Goal: Task Accomplishment & Management: Complete application form

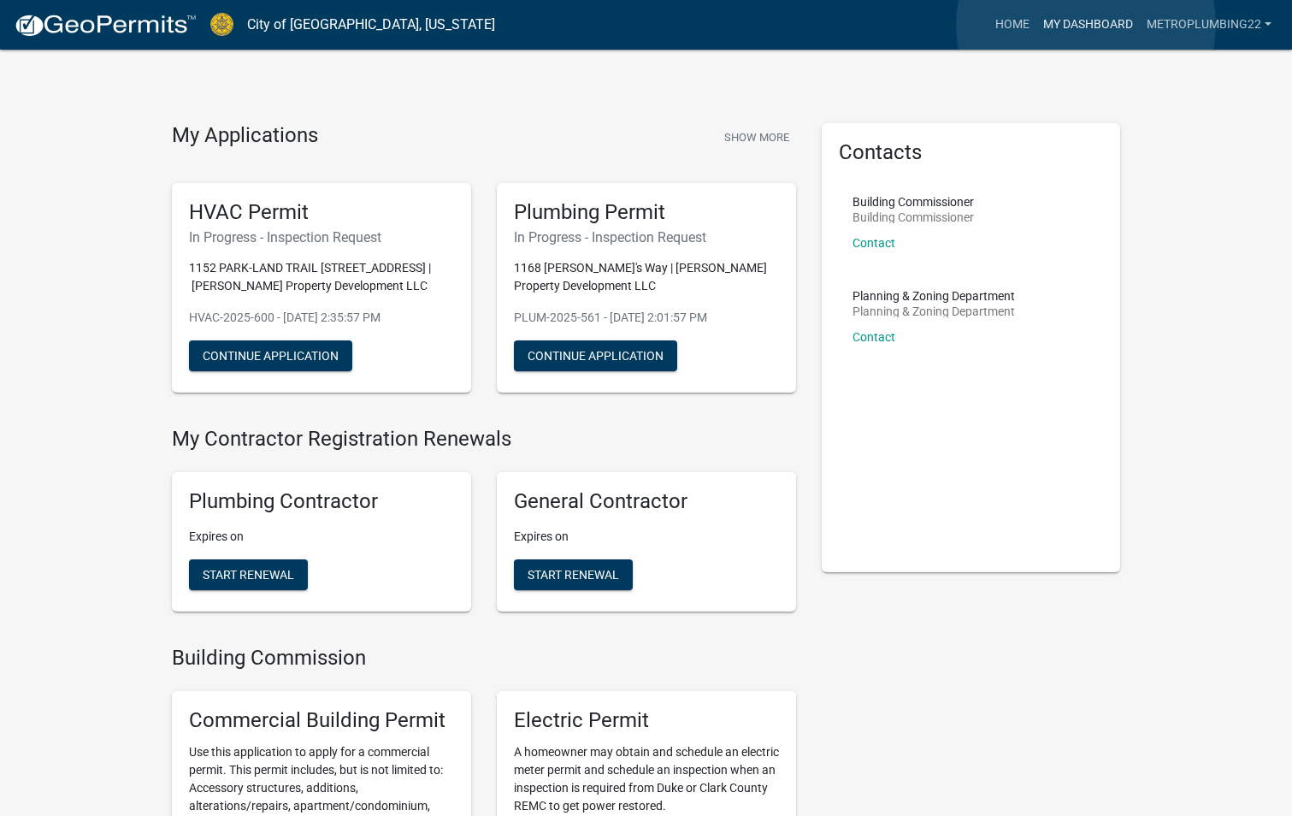
click at [1086, 26] on link "My Dashboard" at bounding box center [1087, 25] width 103 height 32
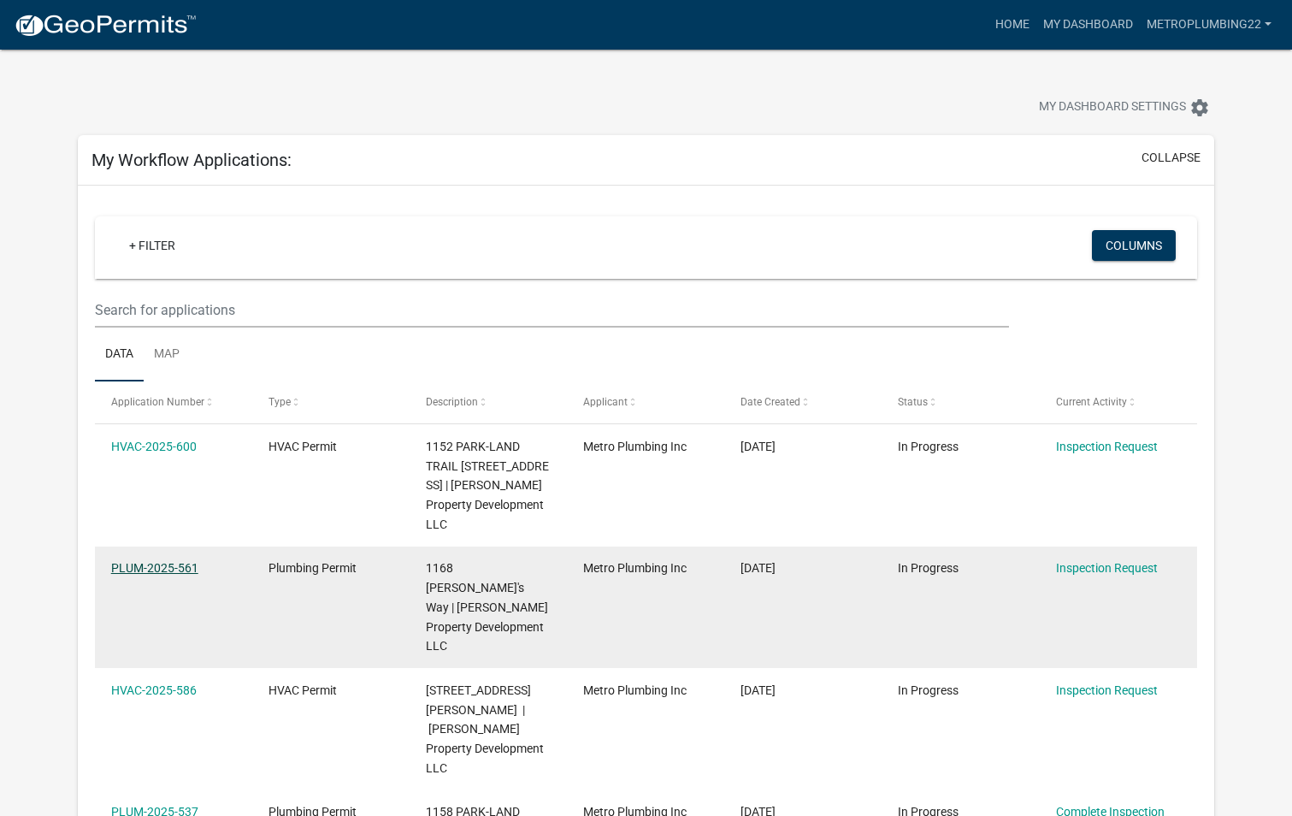
click at [163, 561] on link "PLUM-2025-561" at bounding box center [154, 568] width 87 height 14
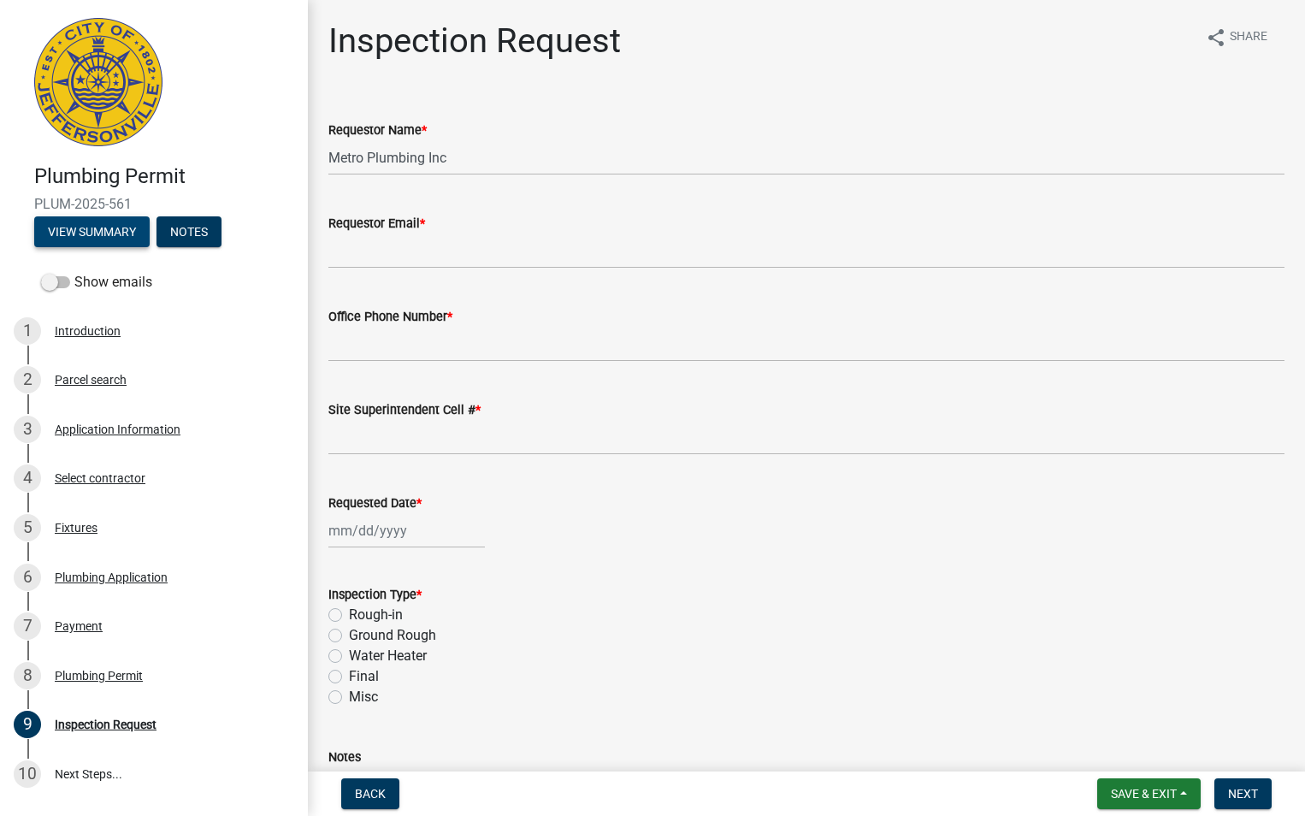
click at [128, 228] on button "View Summary" at bounding box center [91, 231] width 115 height 31
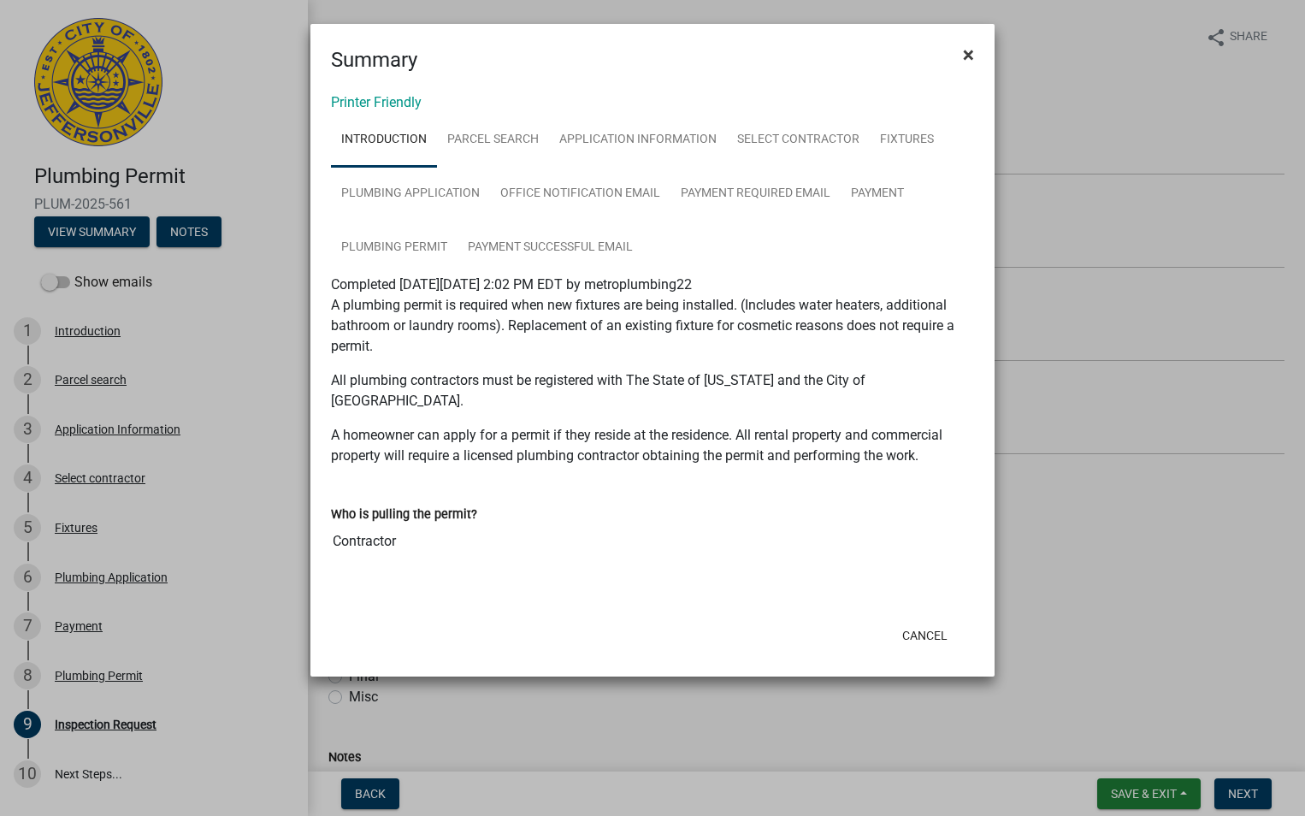
click at [970, 50] on span "×" at bounding box center [968, 55] width 11 height 24
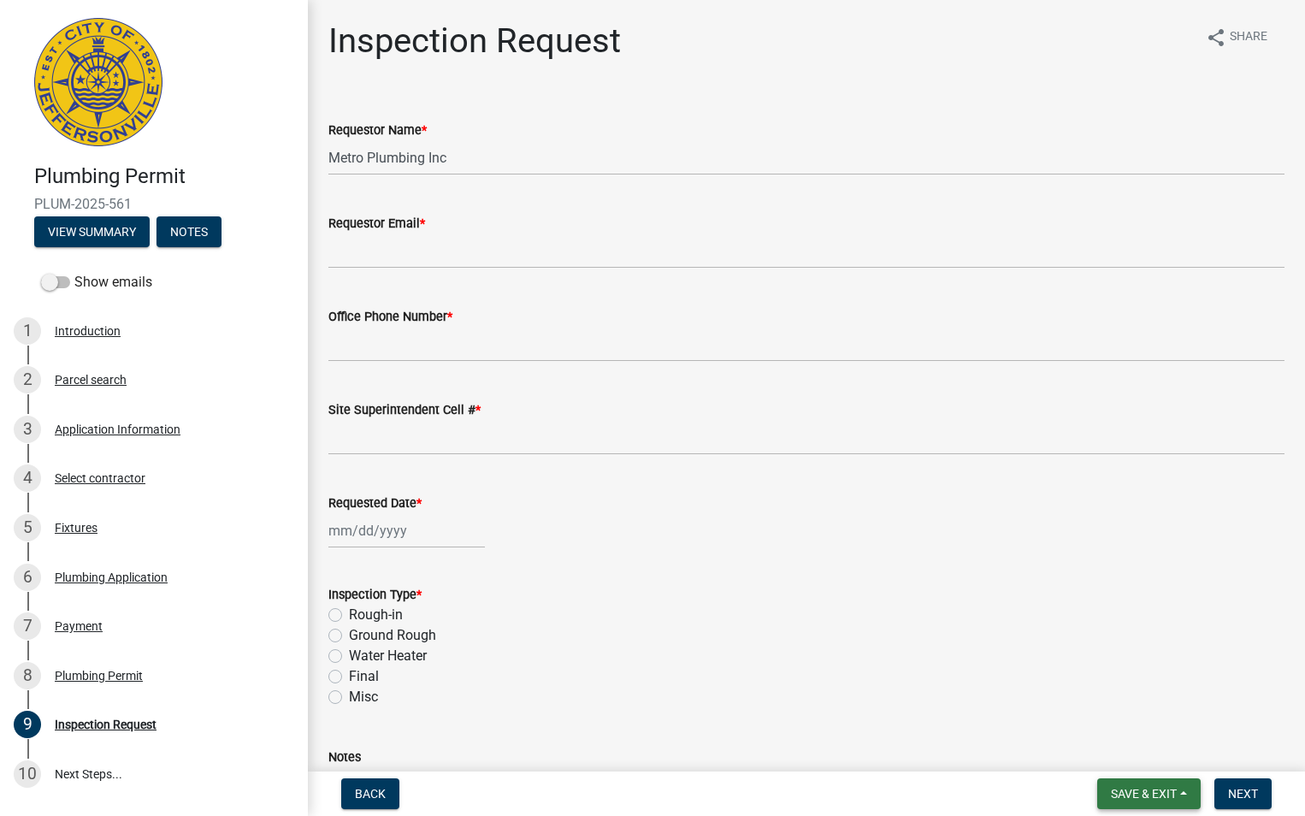
click at [1160, 796] on span "Save & Exit" at bounding box center [1144, 794] width 66 height 14
click at [1112, 752] on button "Save & Exit" at bounding box center [1132, 749] width 137 height 41
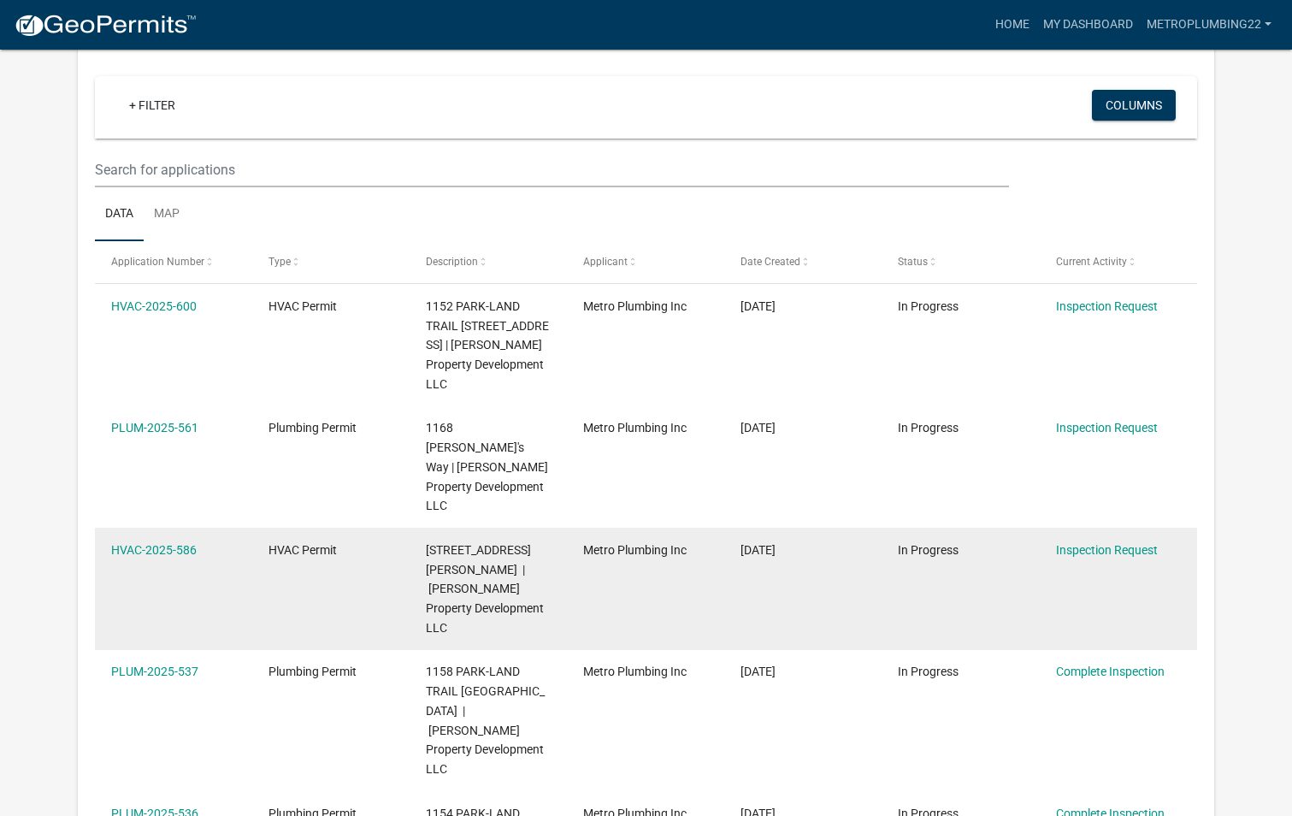
scroll to position [171, 0]
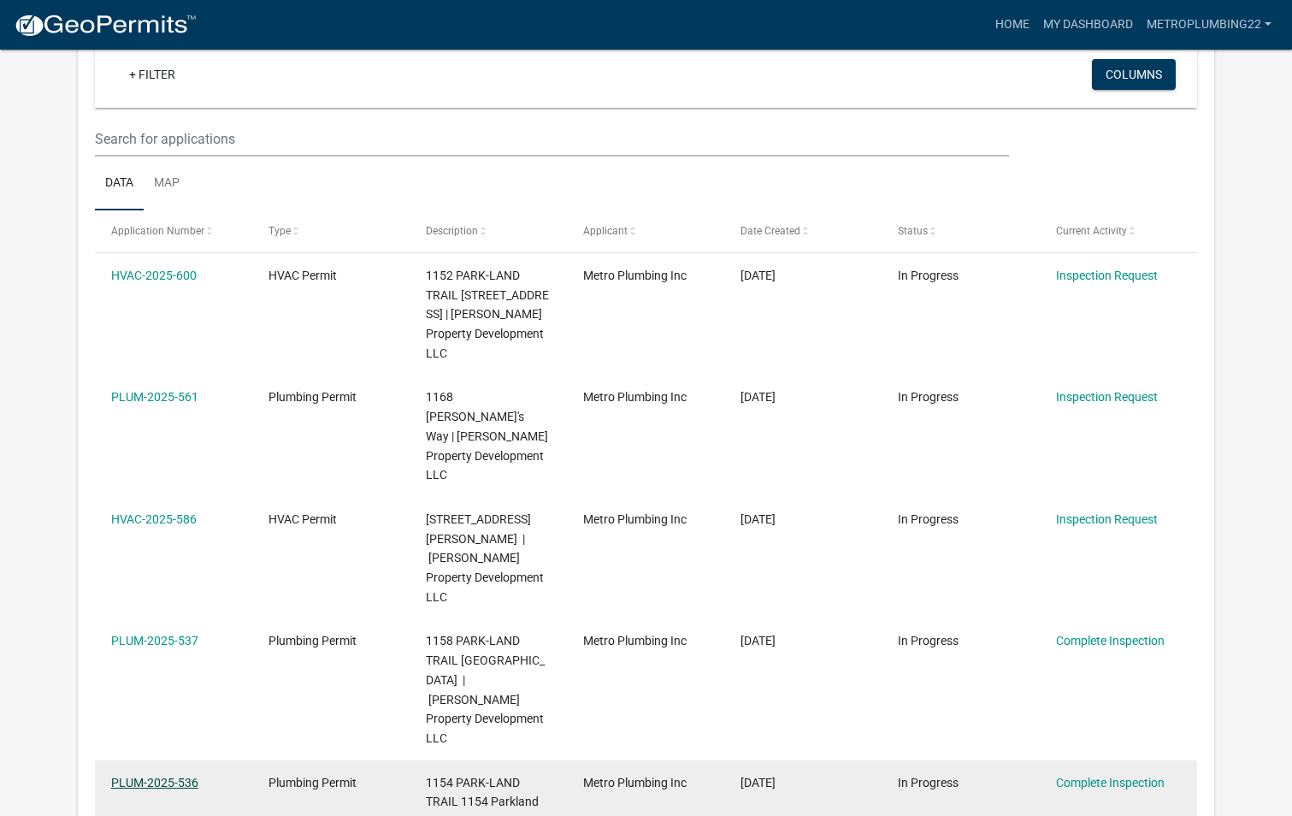
click at [170, 776] on link "PLUM-2025-536" at bounding box center [154, 783] width 87 height 14
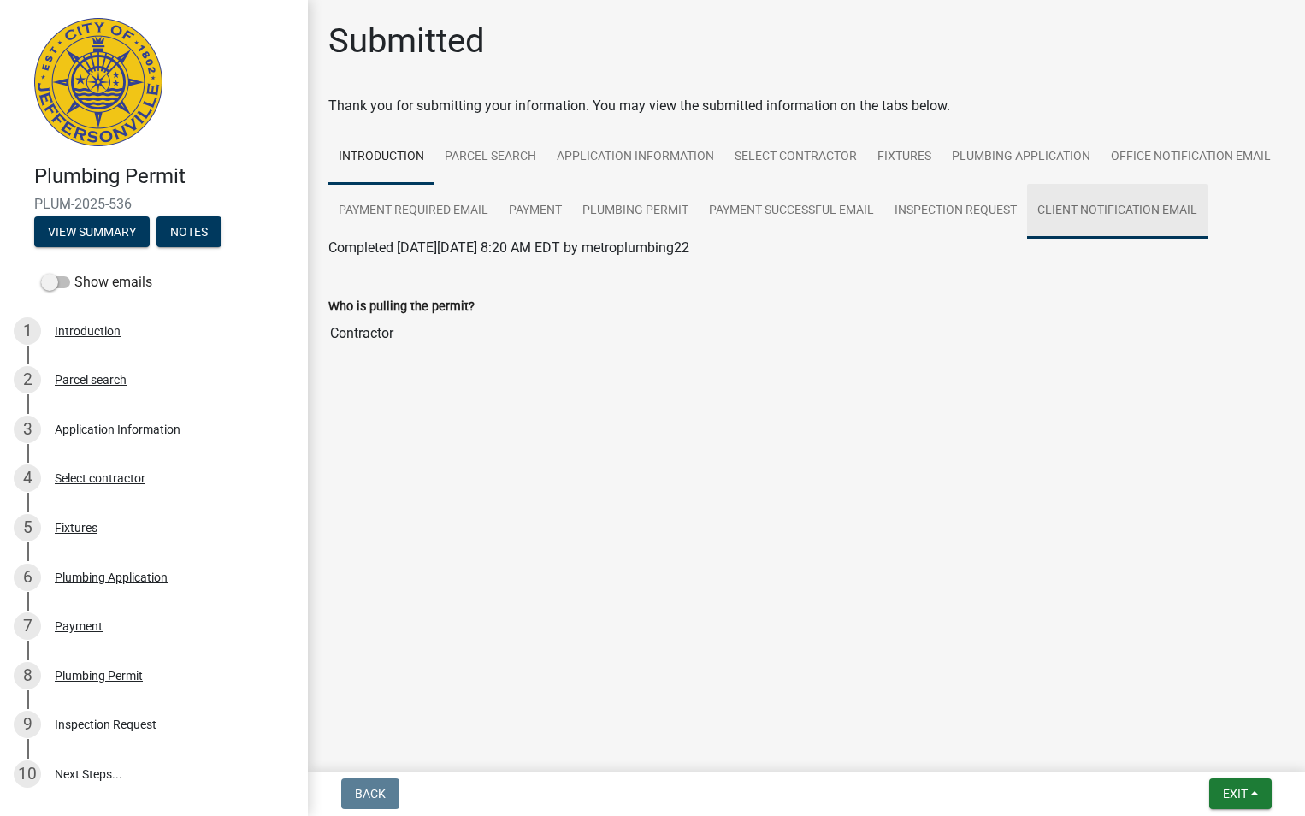
click at [1181, 212] on link "Client Notification Email" at bounding box center [1117, 211] width 180 height 55
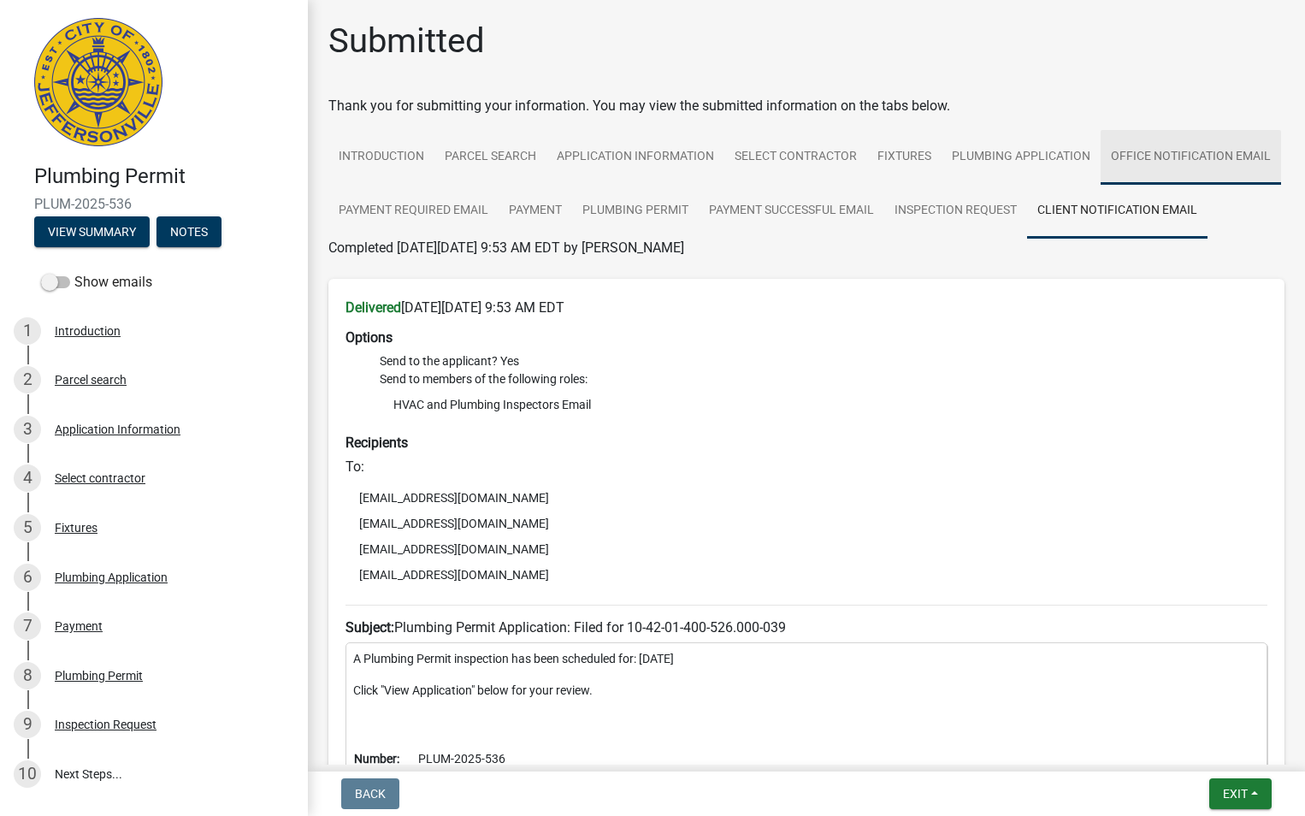
click at [1101, 185] on link "Office Notification Email" at bounding box center [1191, 157] width 180 height 55
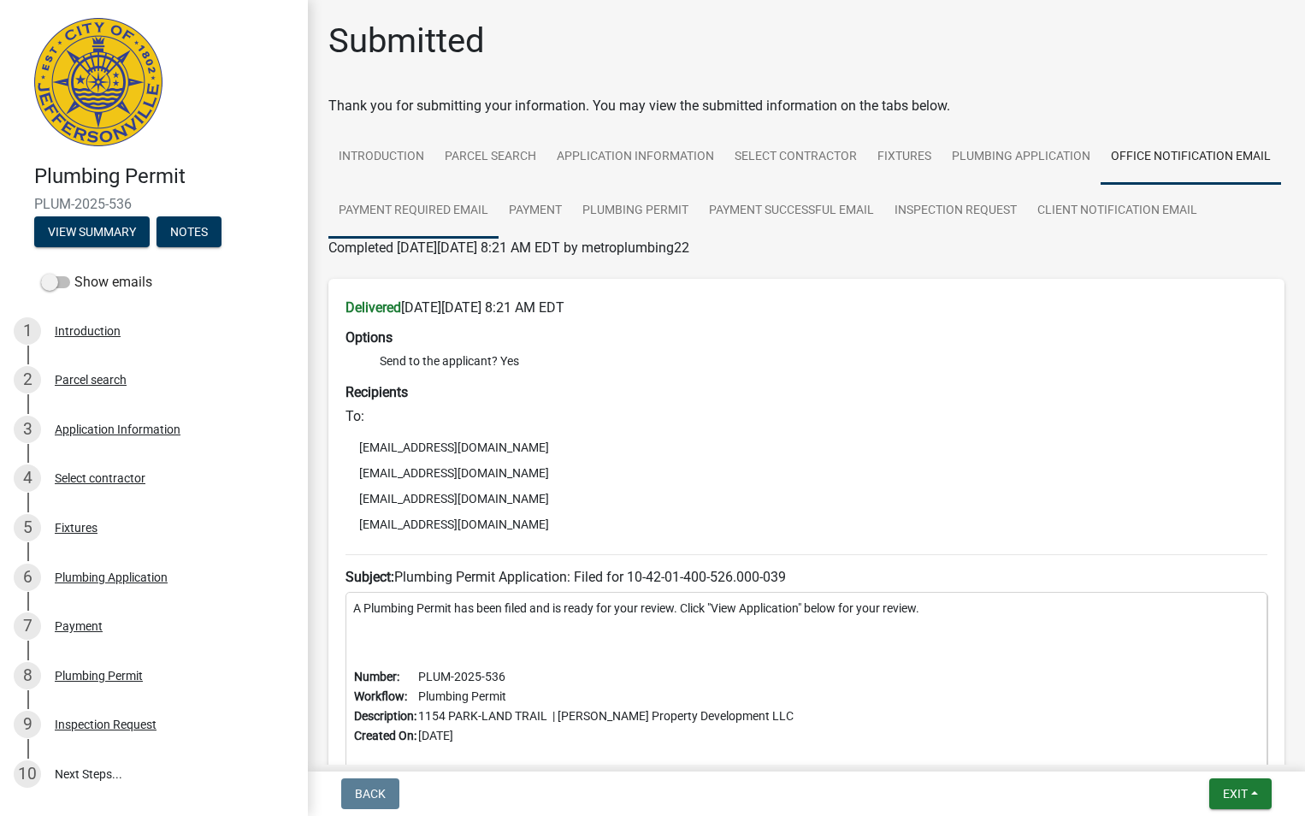
click at [499, 215] on link "Payment Required Email" at bounding box center [413, 211] width 170 height 55
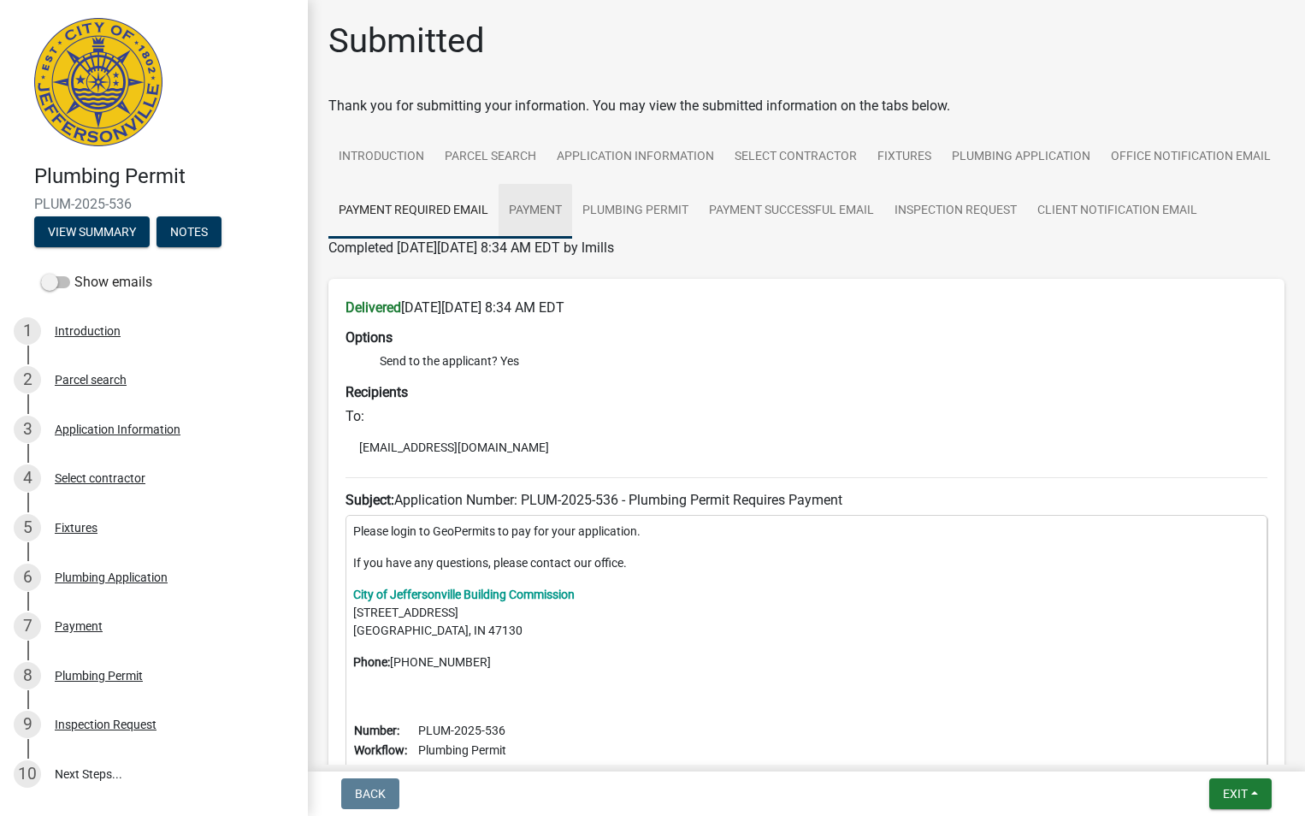
click at [572, 215] on link "Payment" at bounding box center [536, 211] width 74 height 55
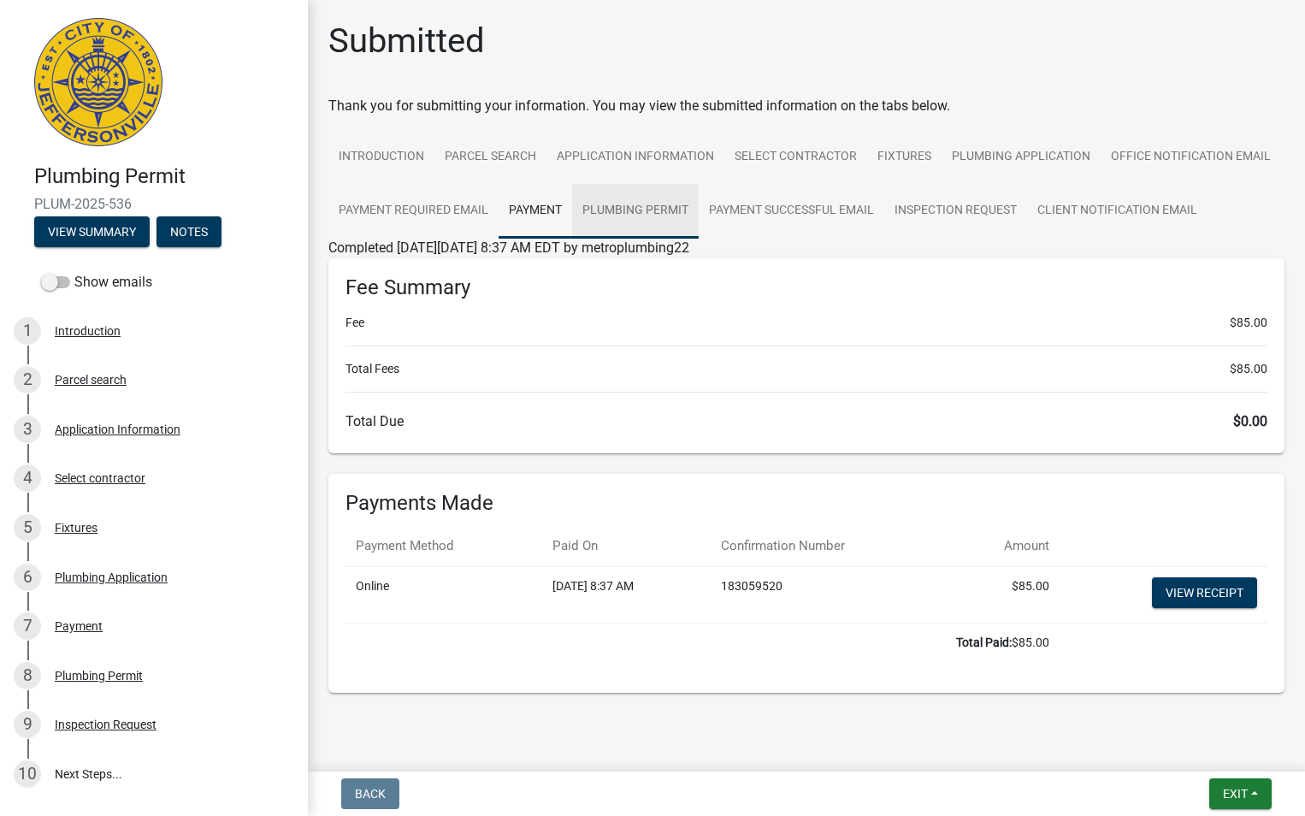
click at [699, 215] on link "Plumbing Permit" at bounding box center [635, 211] width 127 height 55
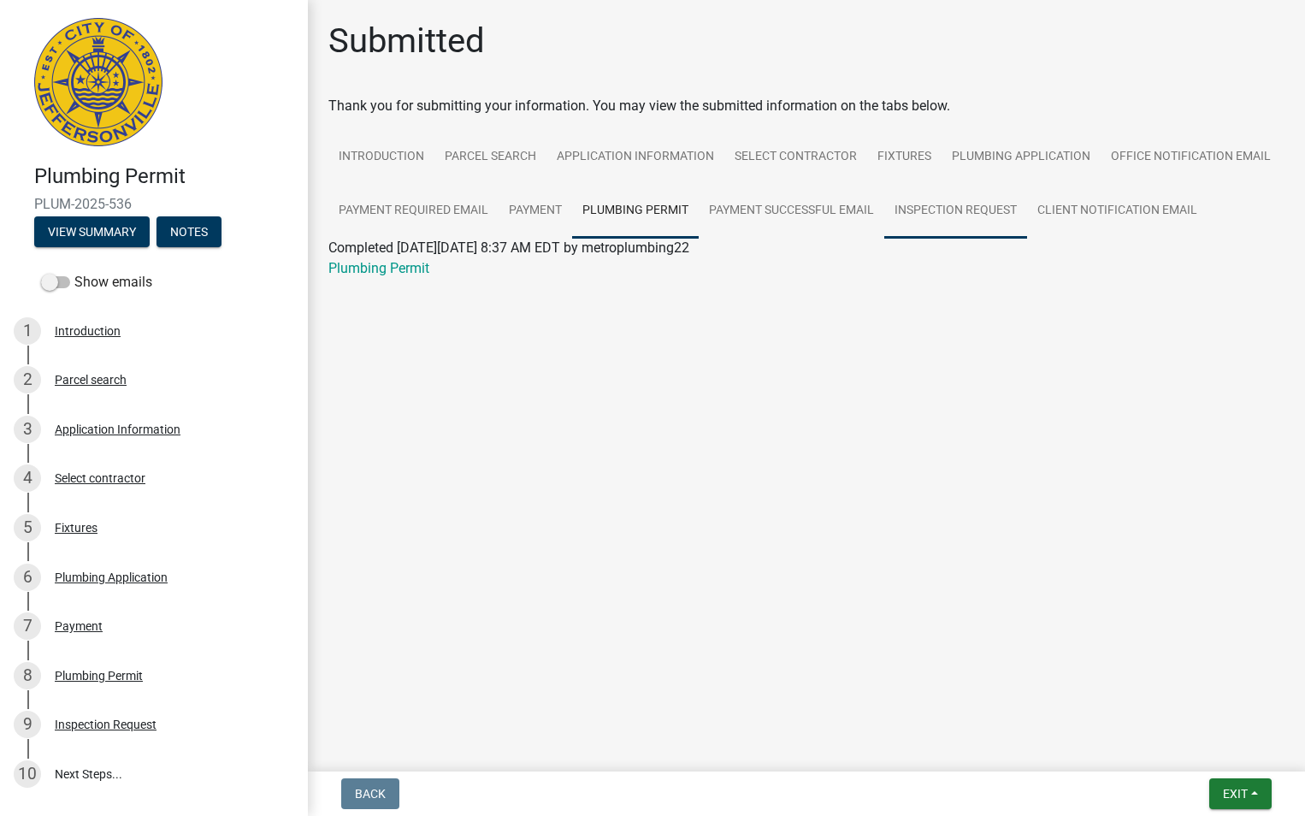
click at [935, 211] on link "Inspection Request" at bounding box center [955, 211] width 143 height 55
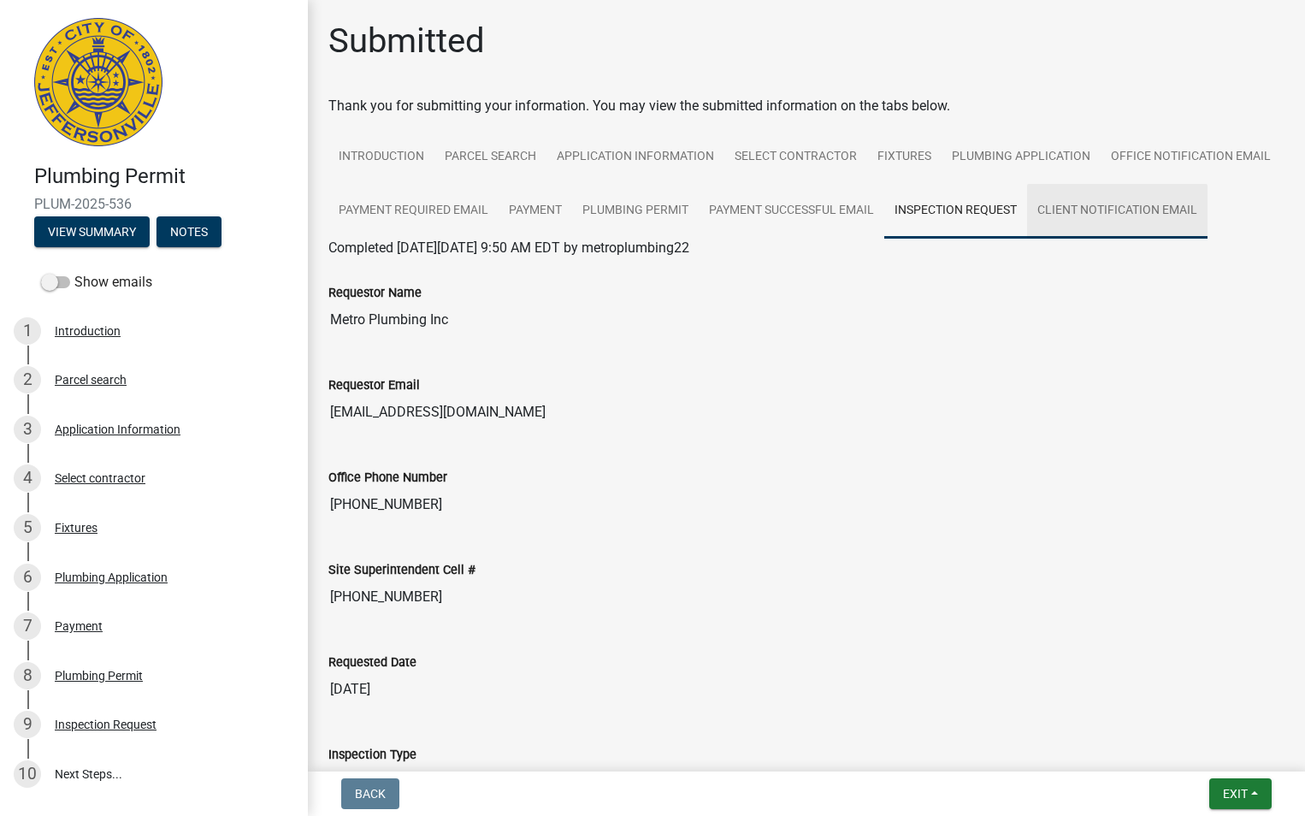
click at [1027, 239] on link "Client Notification Email" at bounding box center [1117, 211] width 180 height 55
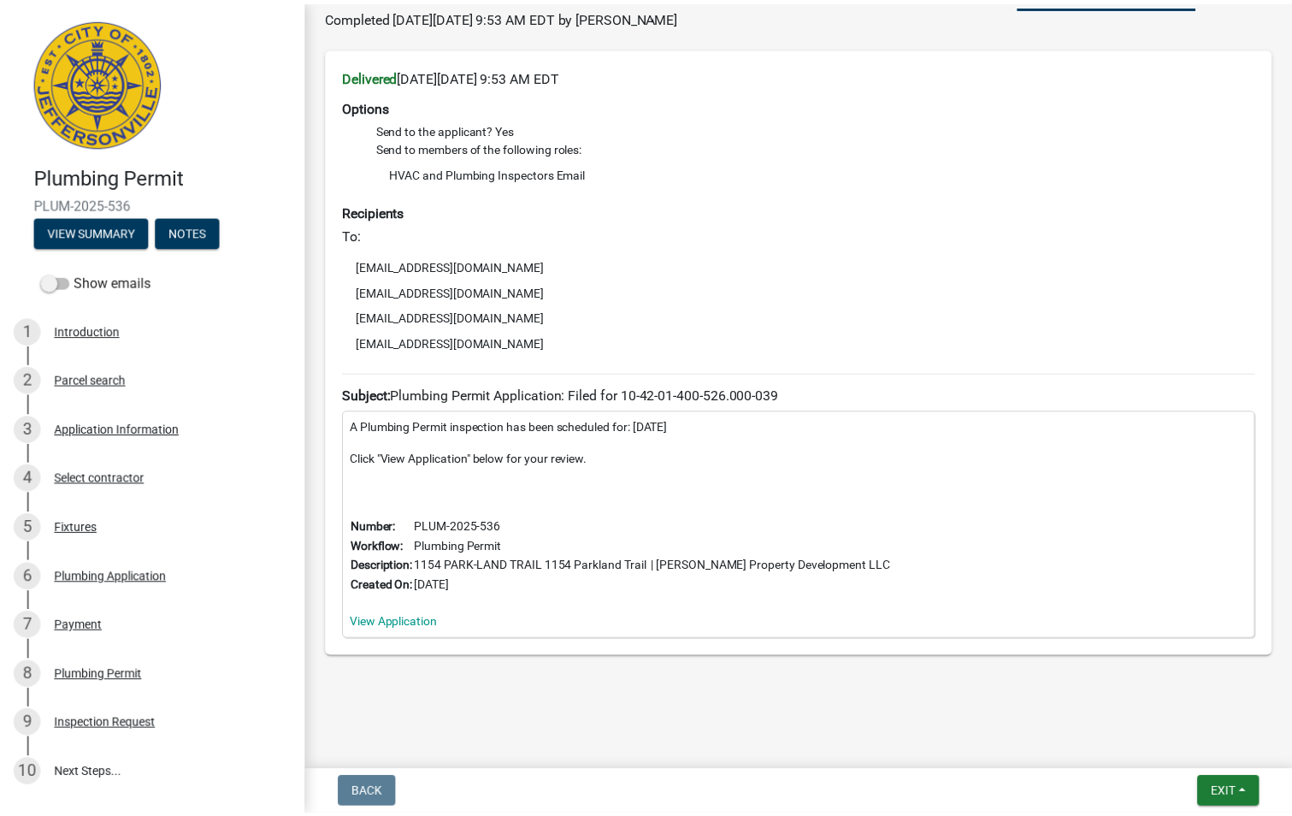
scroll to position [286, 0]
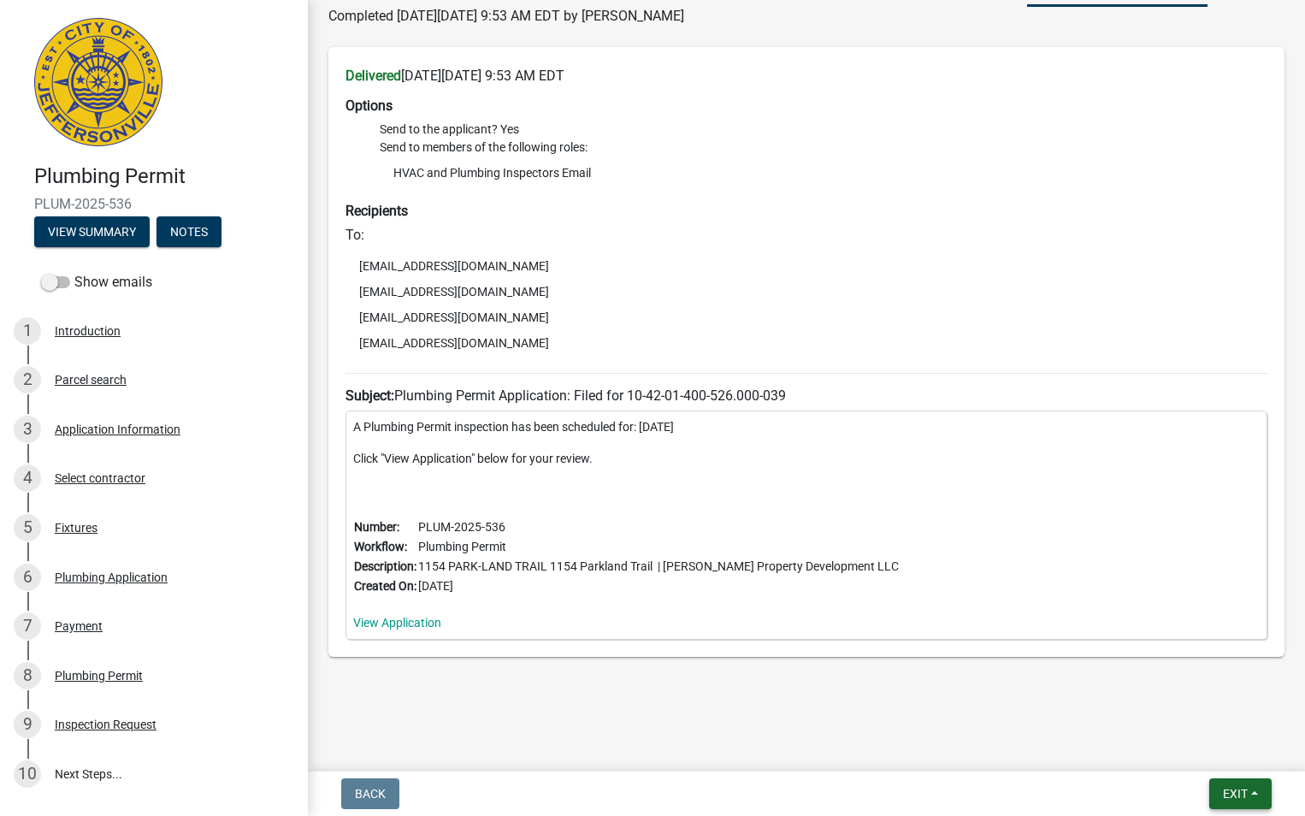
click at [1217, 794] on button "Exit" at bounding box center [1240, 793] width 62 height 31
click at [1194, 749] on button "Save & Exit" at bounding box center [1203, 749] width 137 height 41
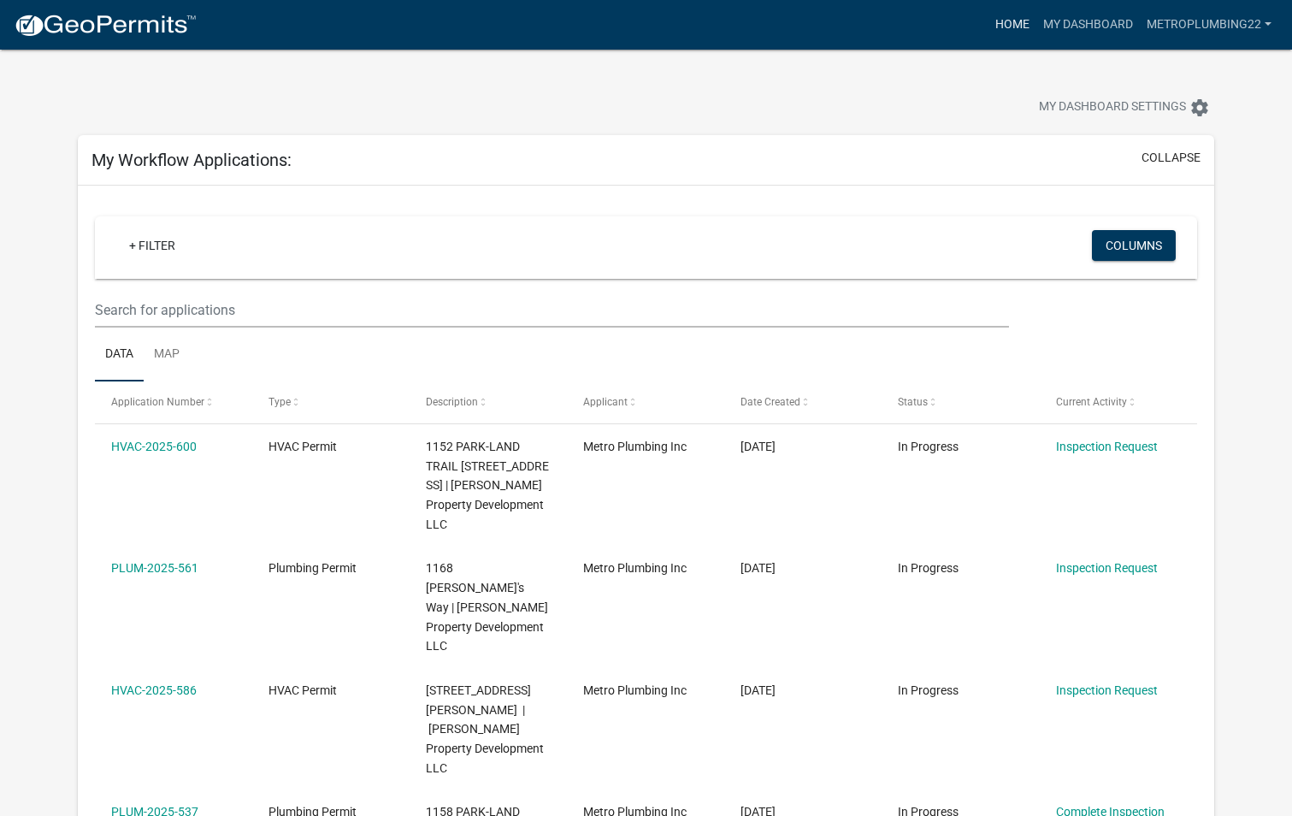
click at [1013, 24] on link "Home" at bounding box center [1013, 25] width 48 height 32
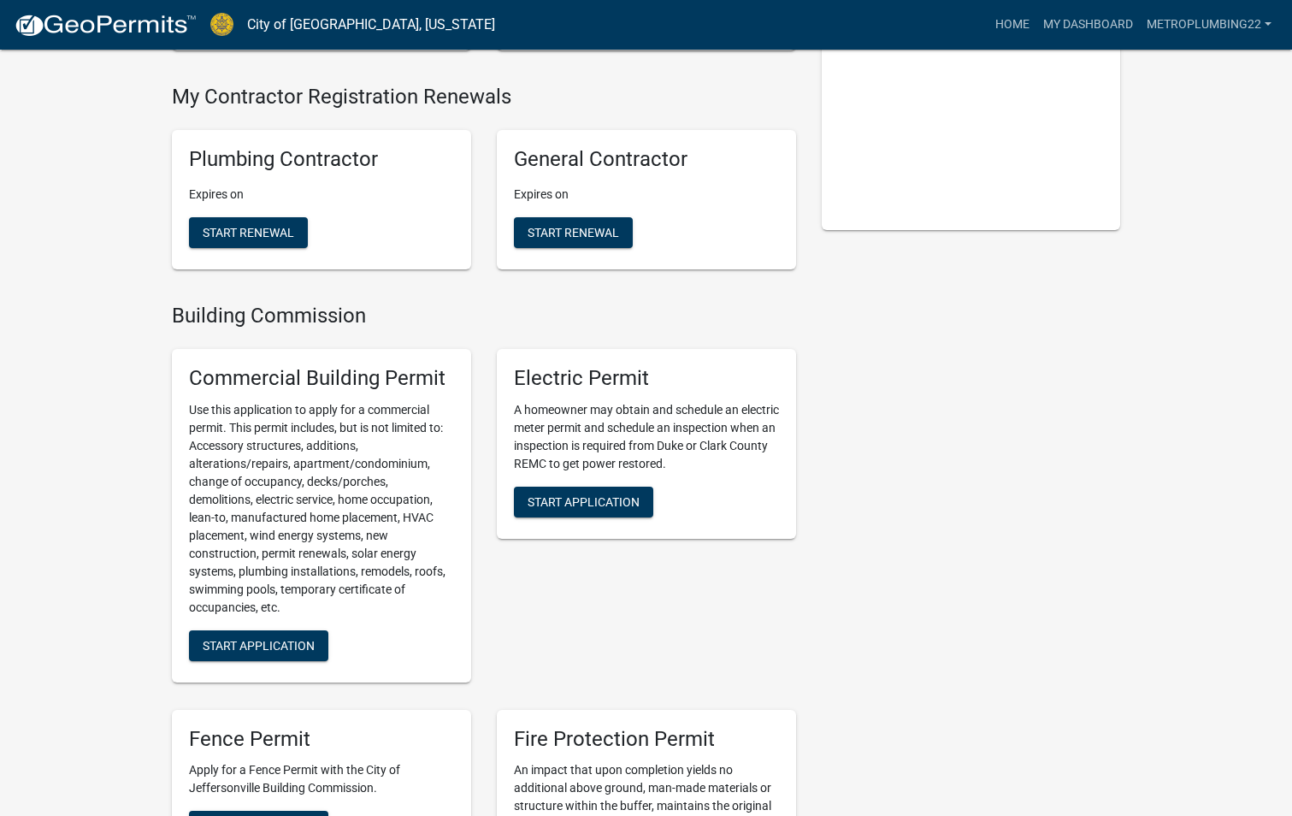
scroll to position [770, 0]
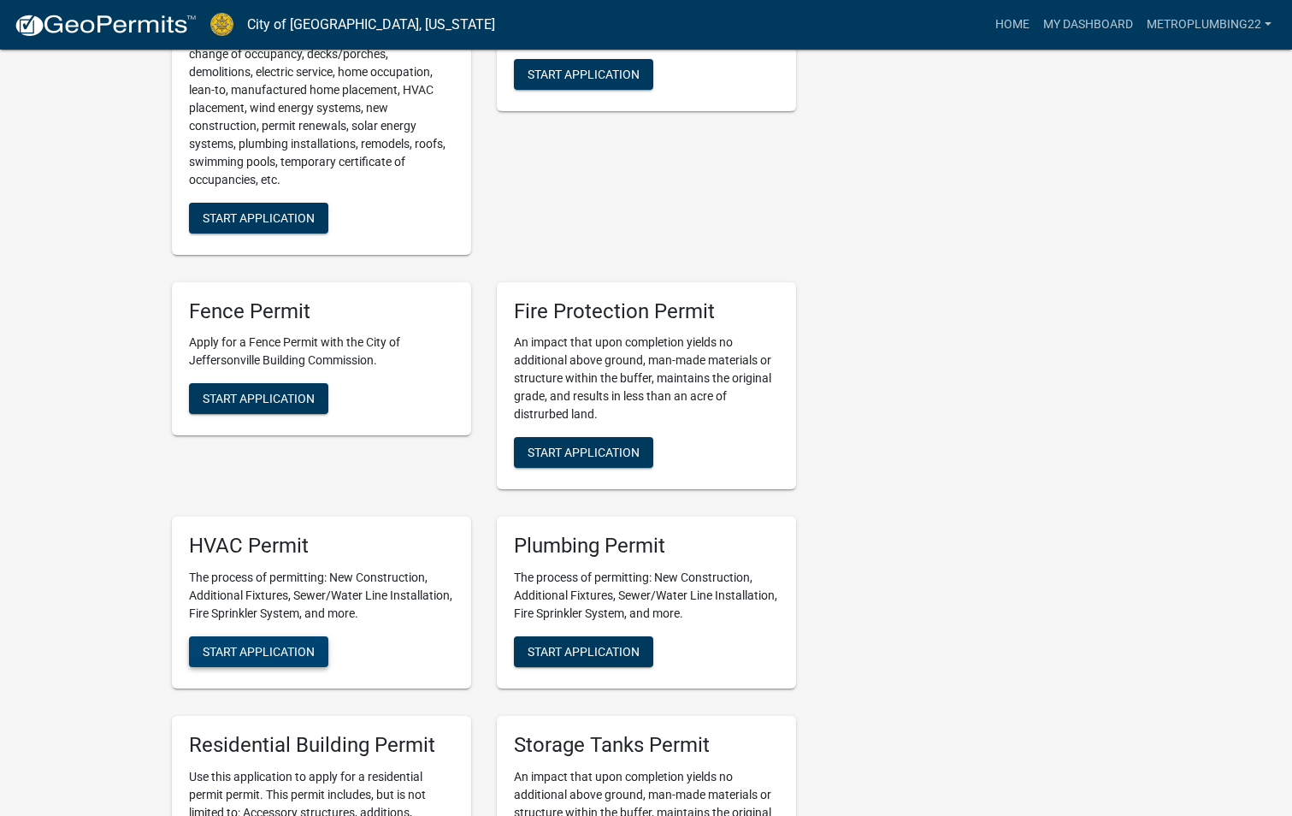
click at [283, 651] on span "Start Application" at bounding box center [259, 652] width 112 height 14
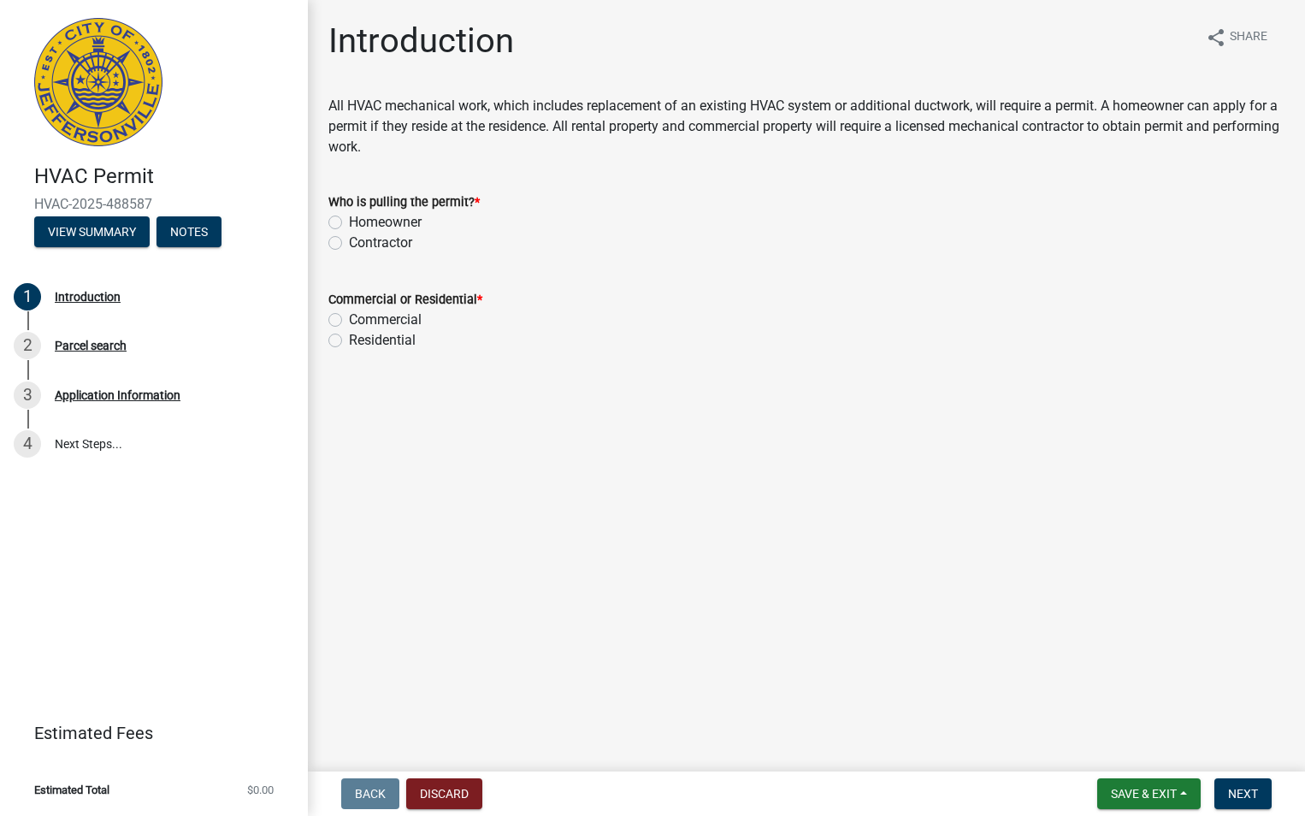
click at [349, 243] on label "Contractor" at bounding box center [380, 243] width 63 height 21
click at [349, 243] on input "Contractor" at bounding box center [354, 238] width 11 height 11
radio input "true"
click at [349, 340] on label "Residential" at bounding box center [382, 340] width 67 height 21
click at [349, 340] on input "Residential" at bounding box center [354, 335] width 11 height 11
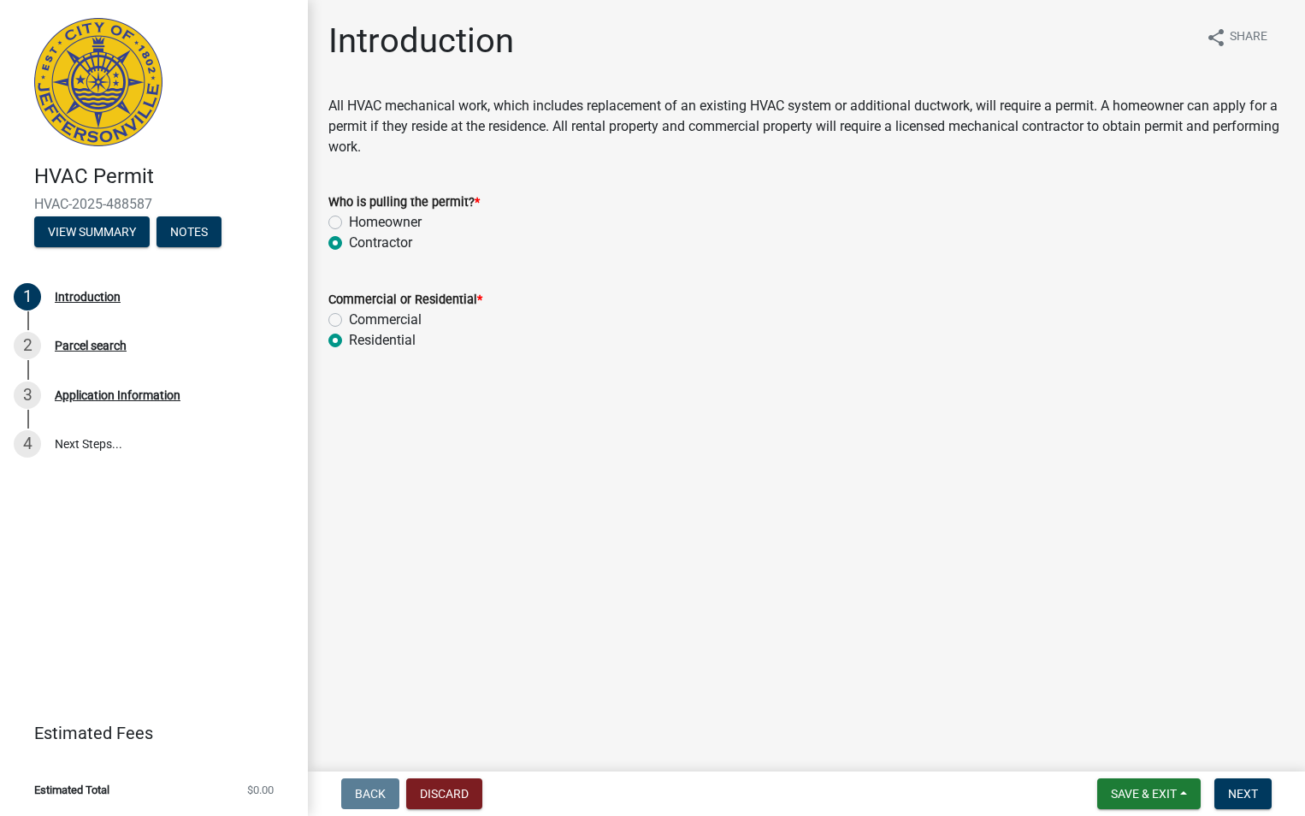
radio input "true"
click at [1245, 791] on span "Next" at bounding box center [1243, 794] width 30 height 14
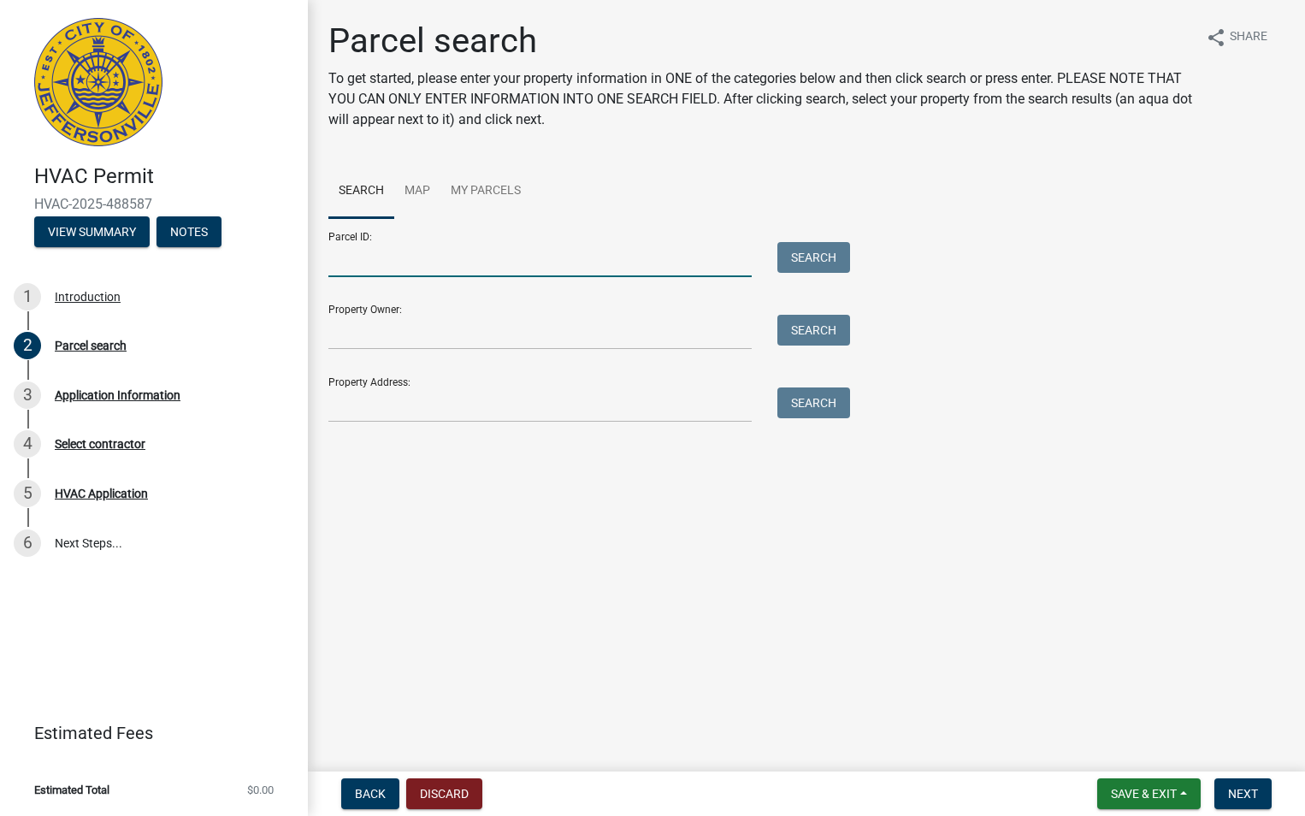
drag, startPoint x: 354, startPoint y: 261, endPoint x: 351, endPoint y: 277, distance: 16.4
click at [355, 272] on input "Parcel ID:" at bounding box center [539, 259] width 423 height 35
type input "10-42-01-400-526.000-039"
click at [820, 247] on button "Search" at bounding box center [813, 257] width 73 height 31
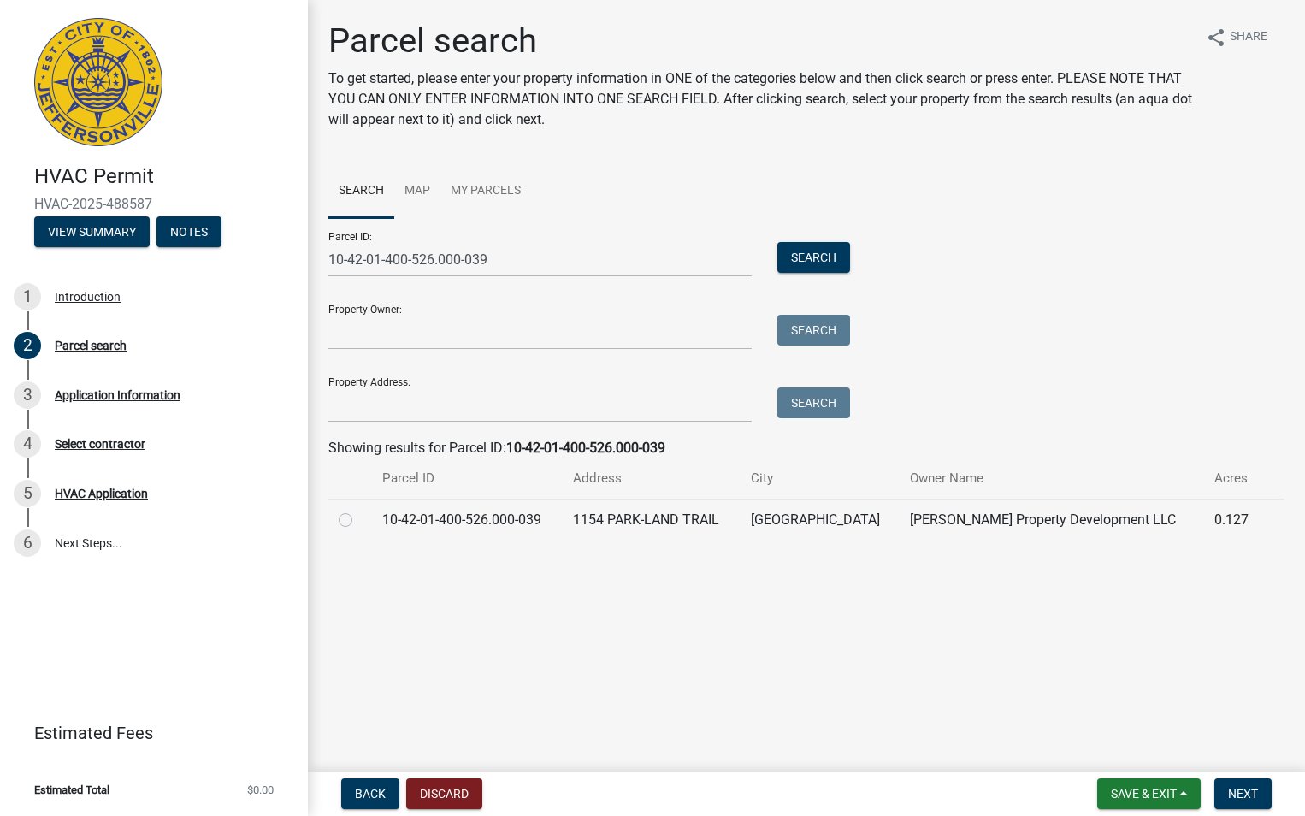
click at [359, 510] on label at bounding box center [359, 510] width 0 height 0
click at [359, 520] on input "radio" at bounding box center [364, 515] width 11 height 11
radio input "true"
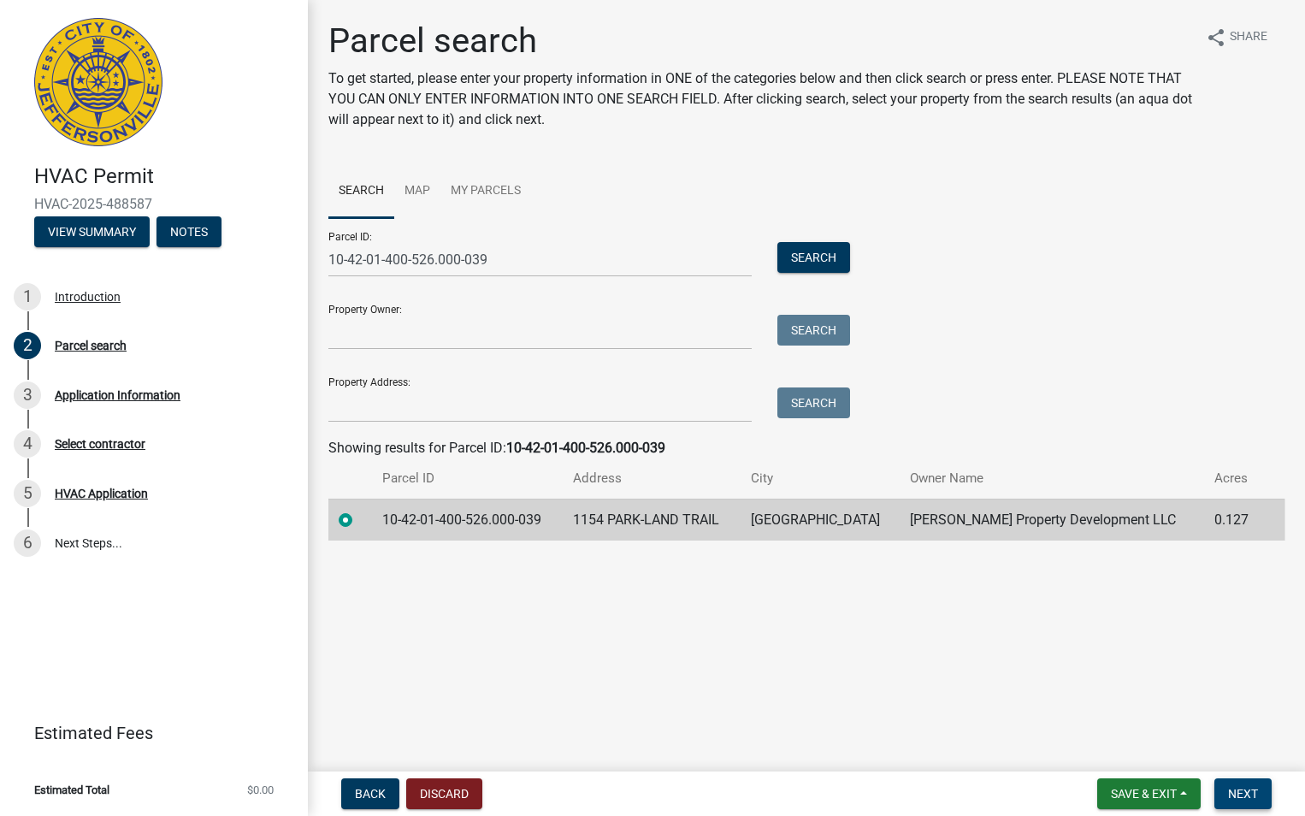
click at [1248, 783] on button "Next" at bounding box center [1242, 793] width 57 height 31
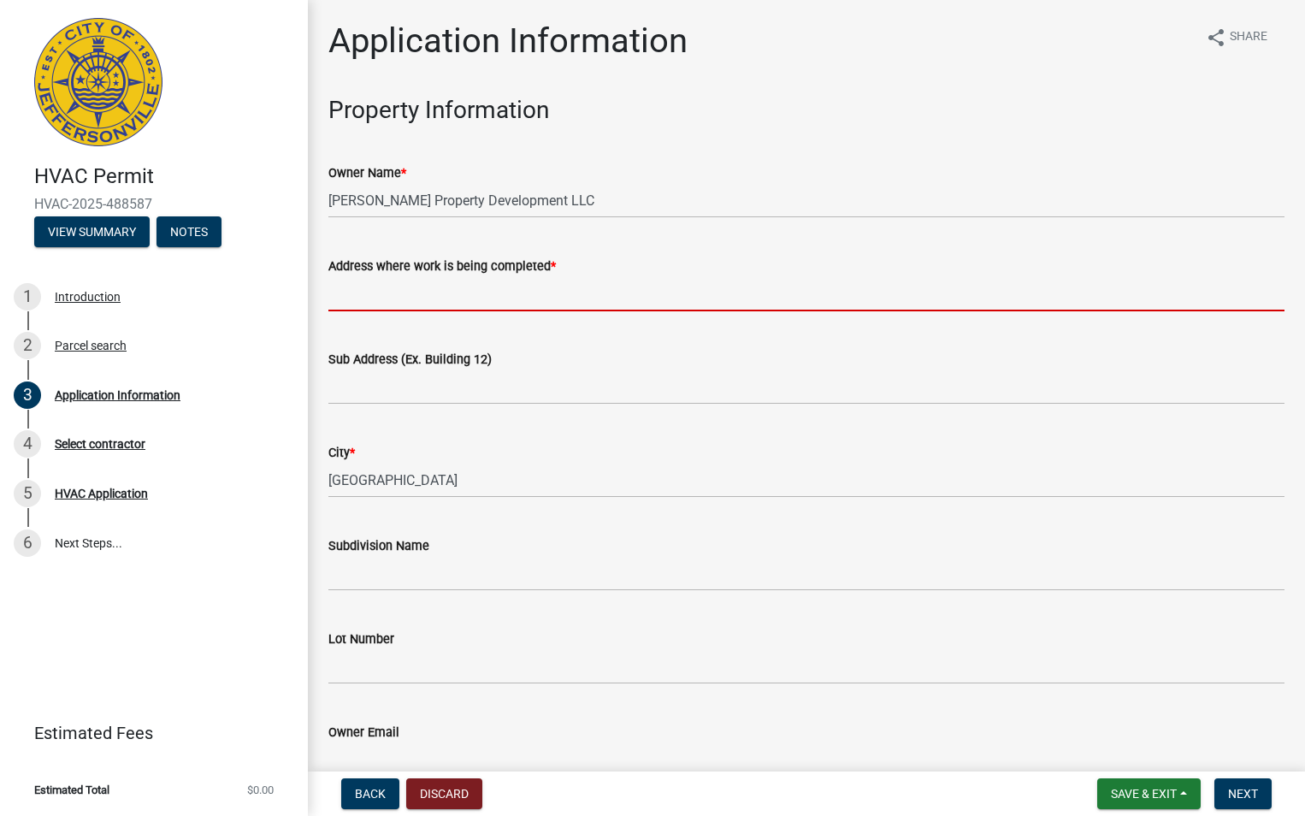
click at [448, 305] on input "Address where work is being completed *" at bounding box center [806, 293] width 956 height 35
type input "1154 Parkland Trail"
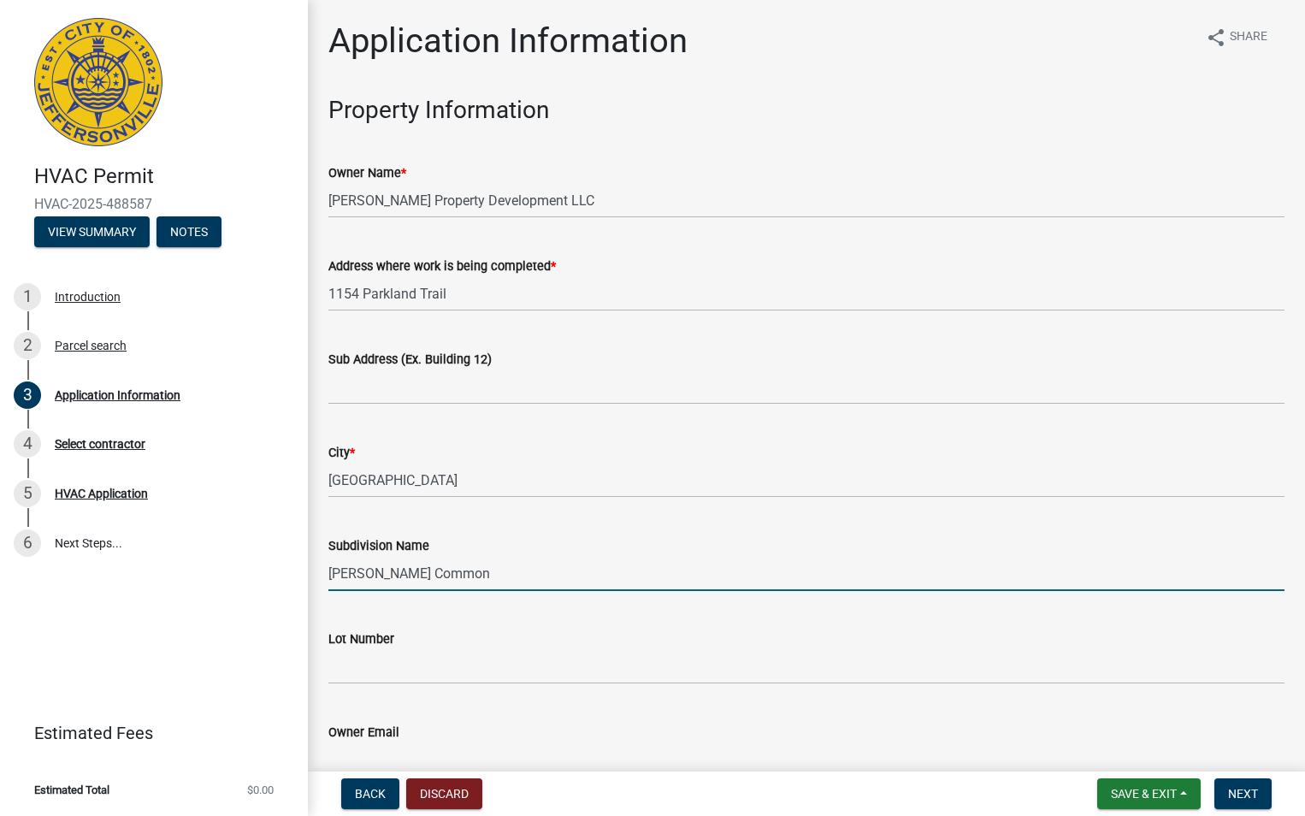
type input "Ellingsworth Common"
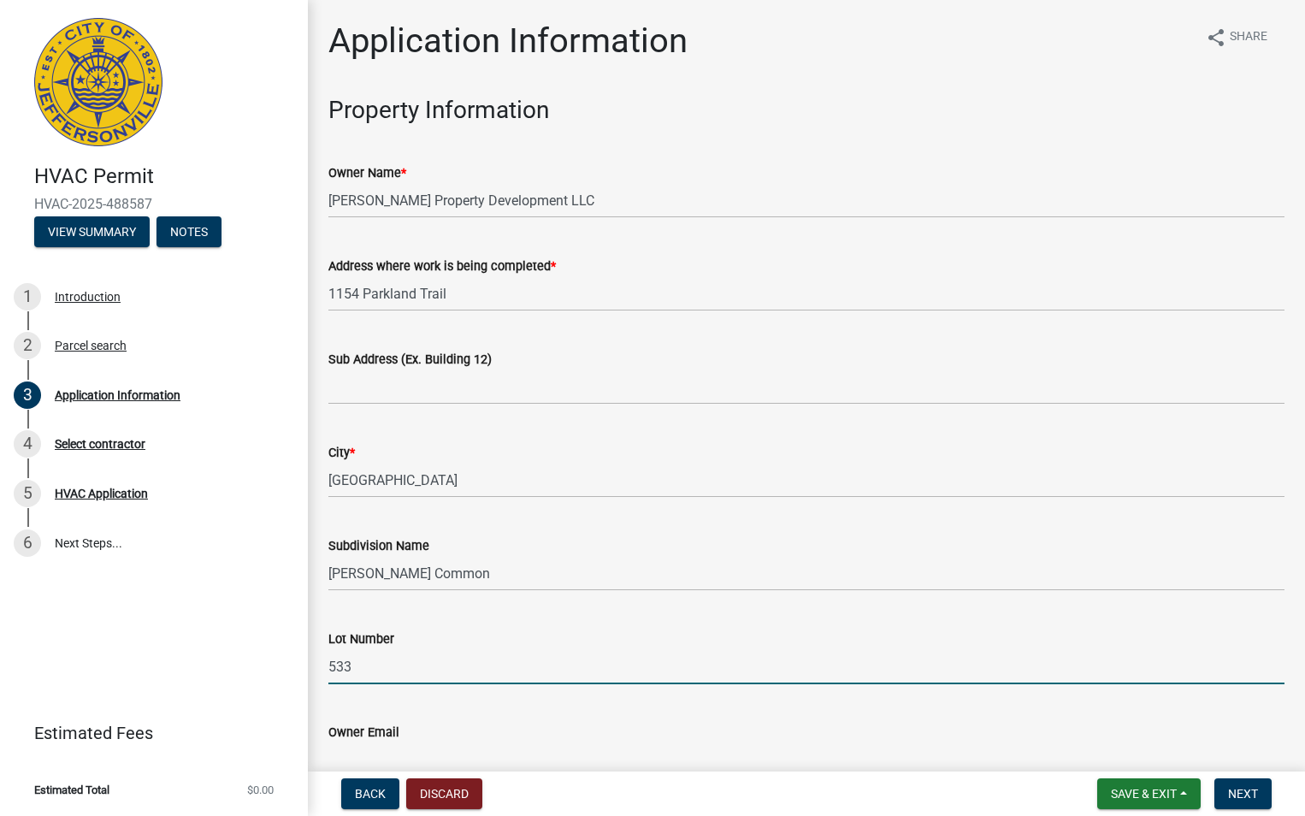
type input "533"
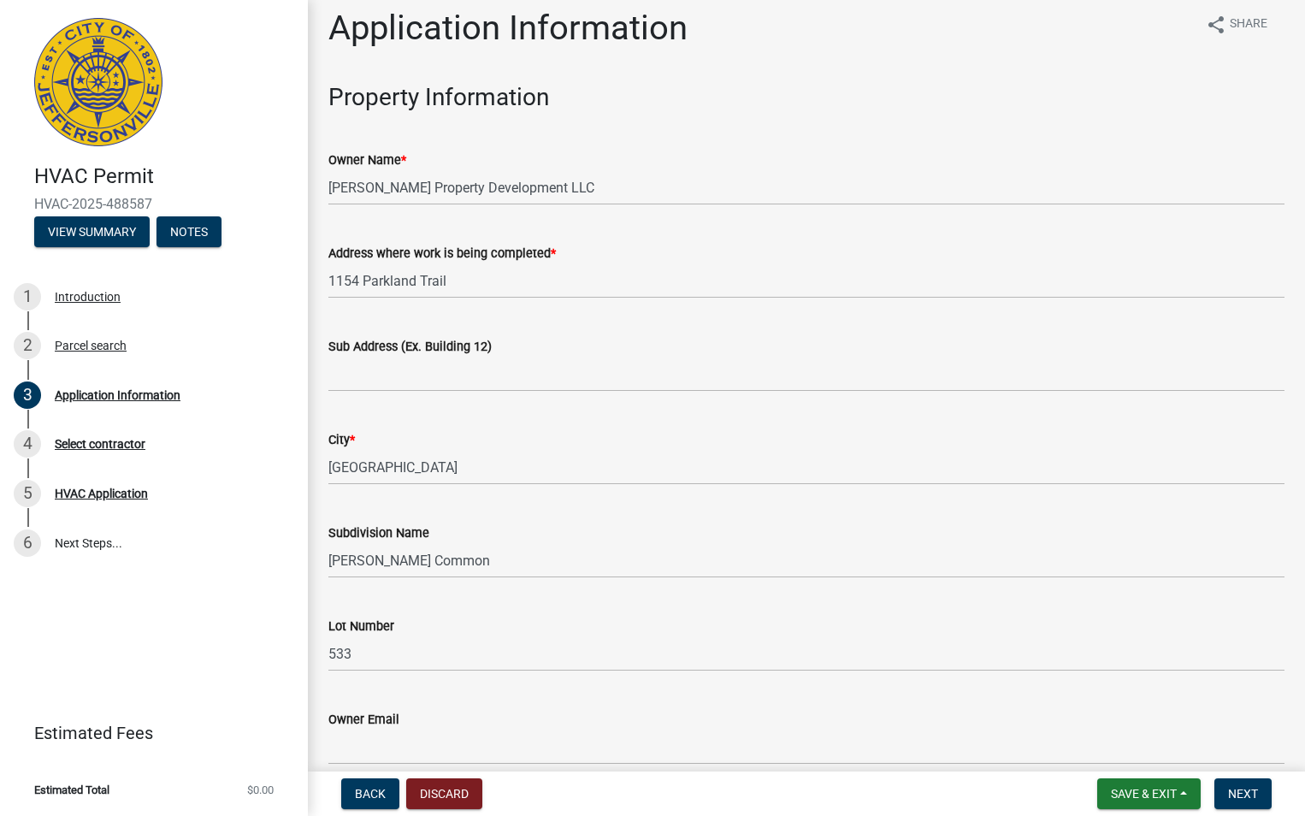
scroll to position [470, 0]
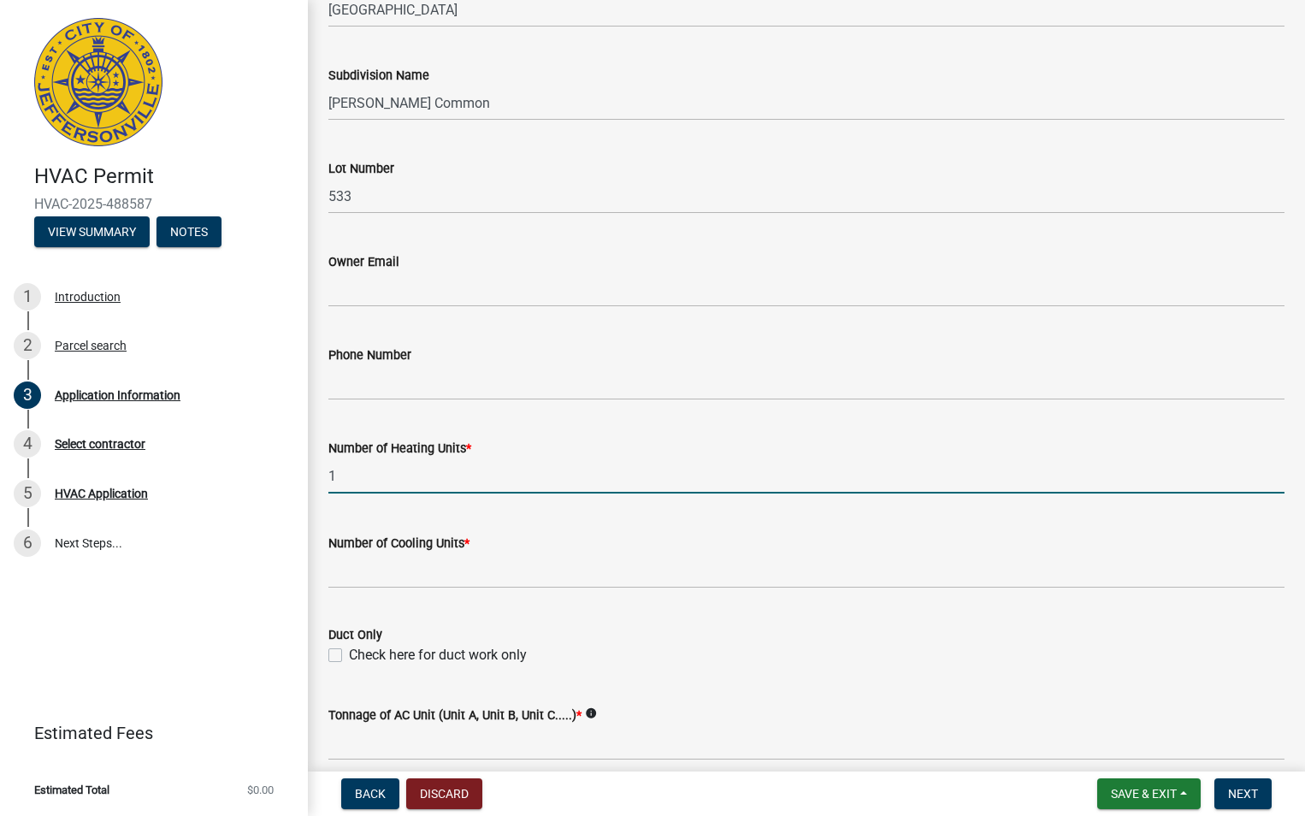
type input "1"
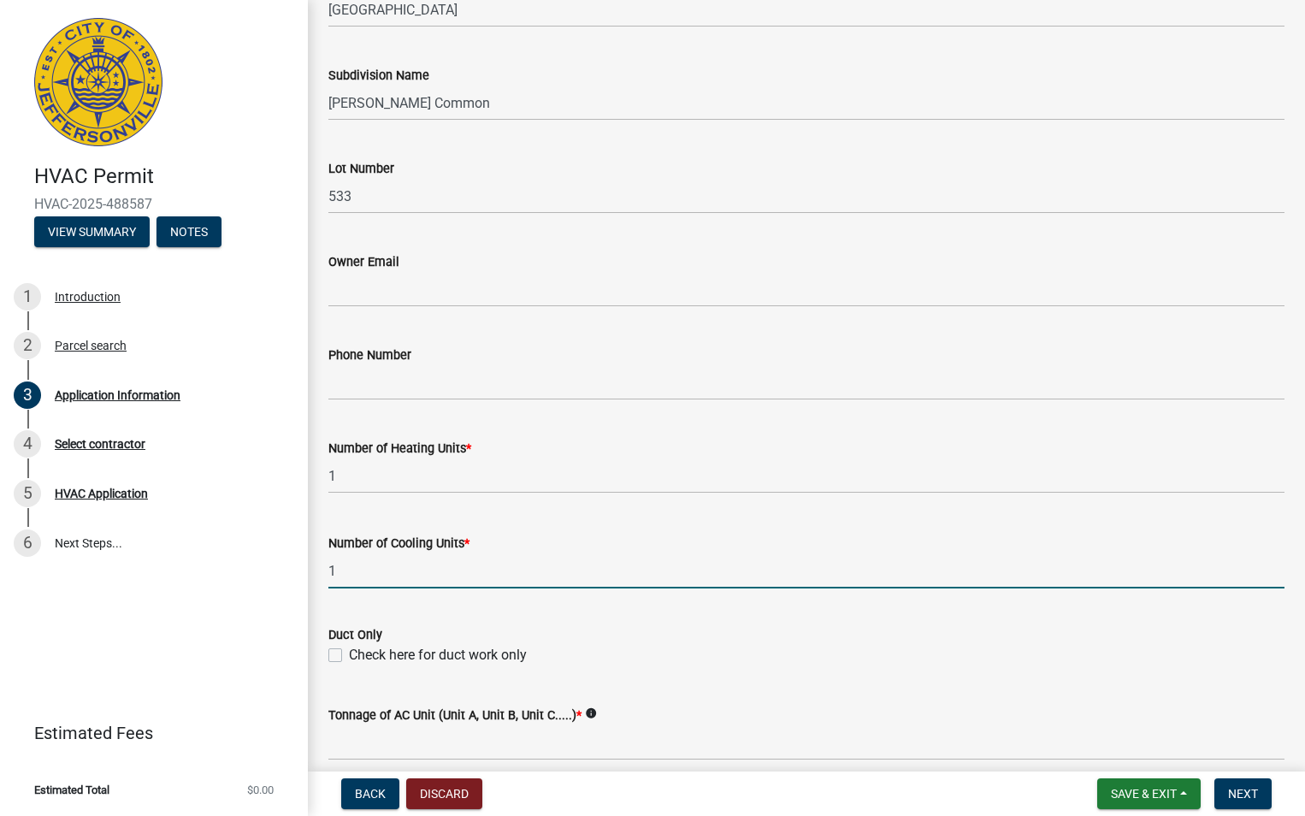
type input "1"
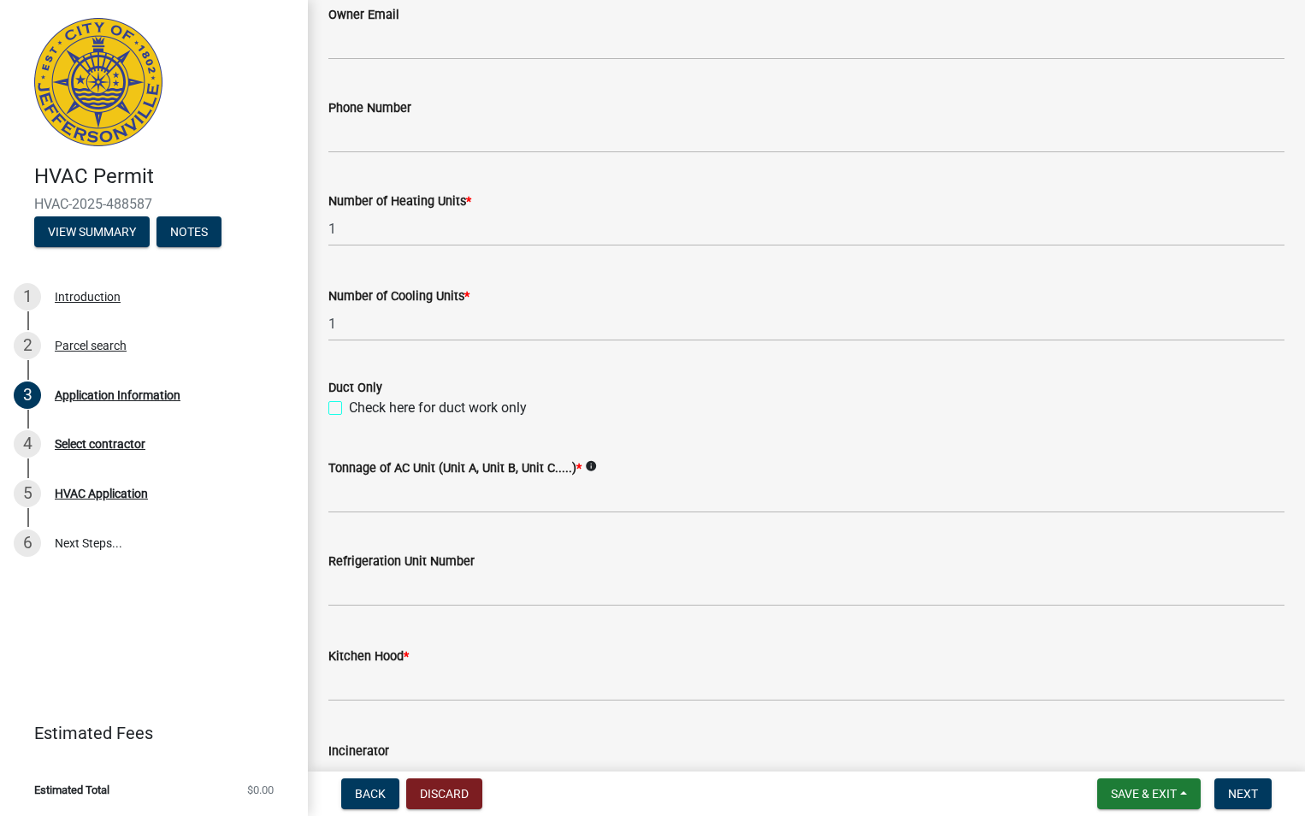
scroll to position [727, 0]
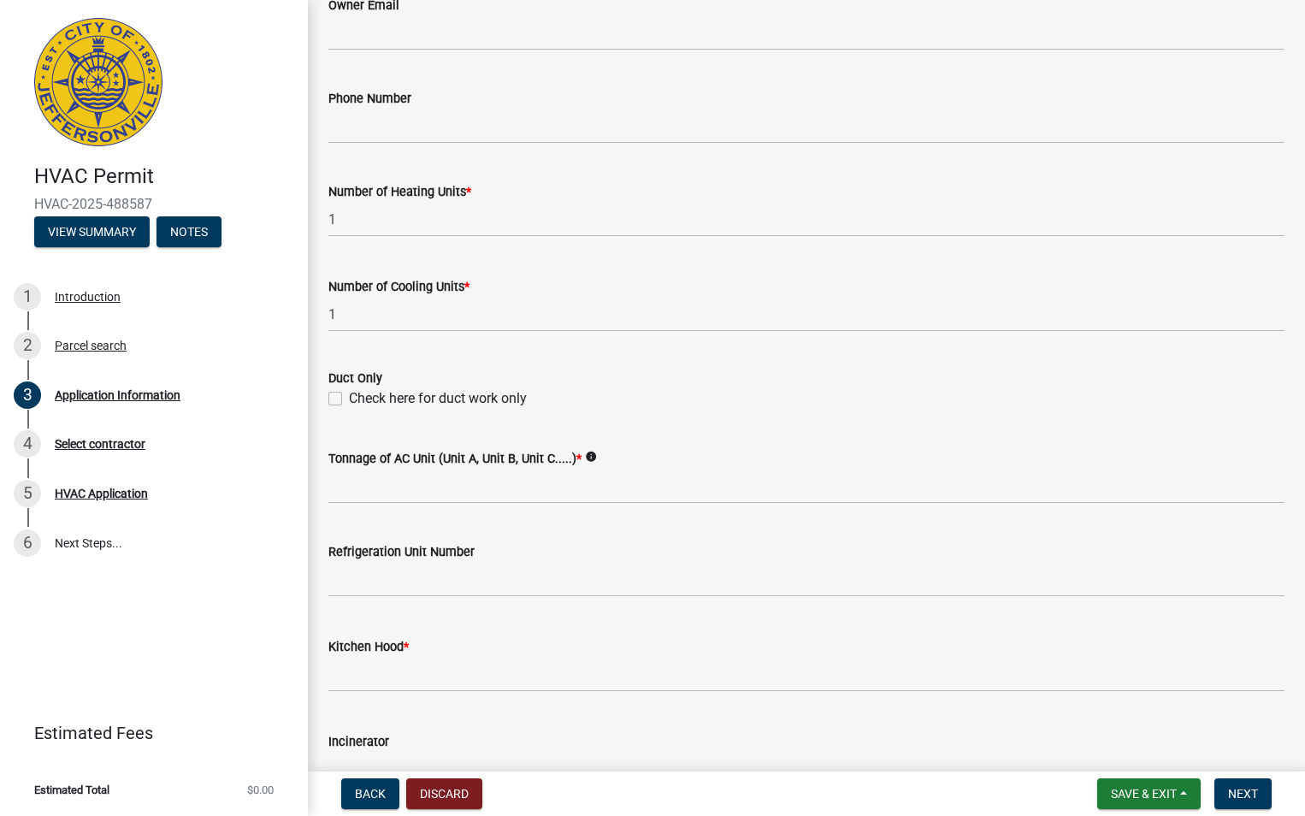
click at [404, 509] on wm-data-entity-input "Tonnage of AC Unit (Unit A, Unit B, Unit C.....) * info" at bounding box center [806, 470] width 956 height 93
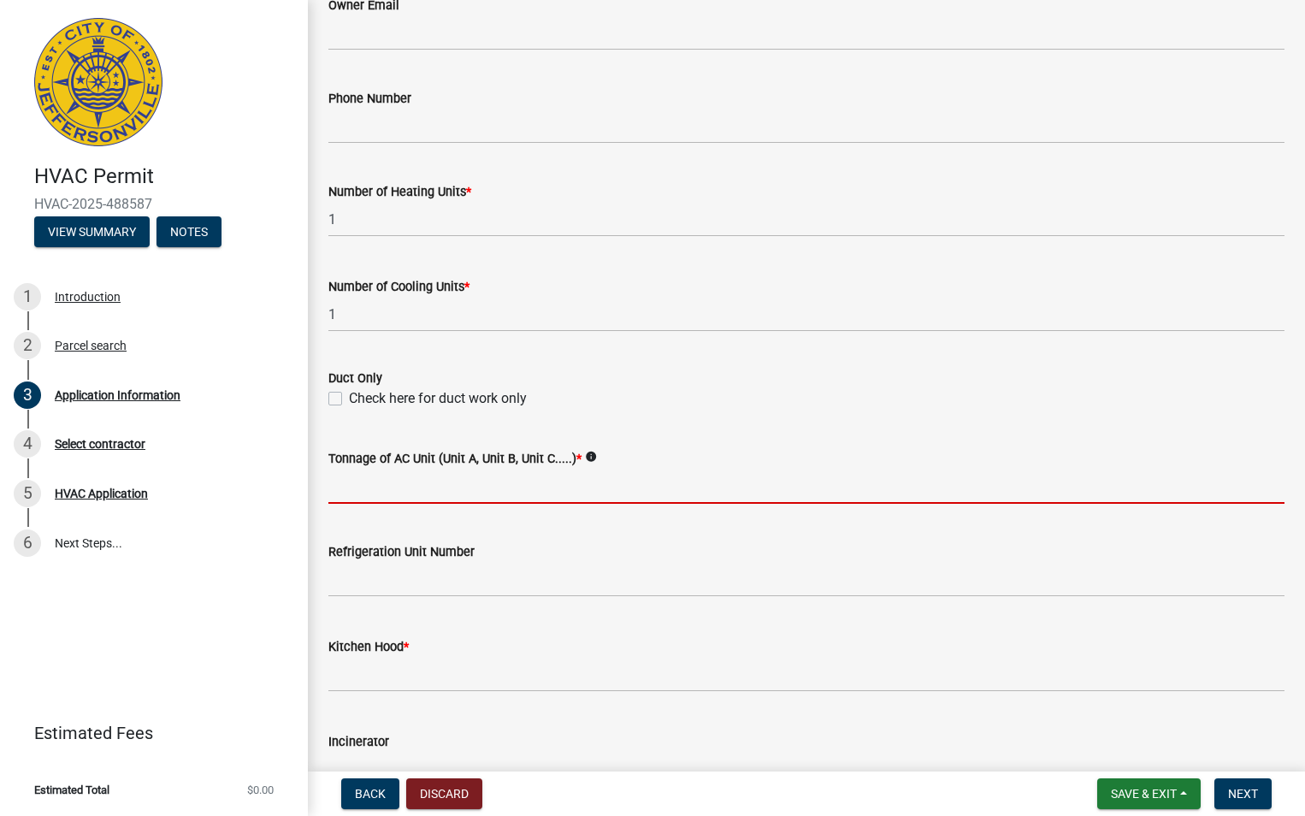
click at [396, 494] on input "Tonnage of AC Unit (Unit A, Unit B, Unit C.....) *" at bounding box center [806, 486] width 956 height 35
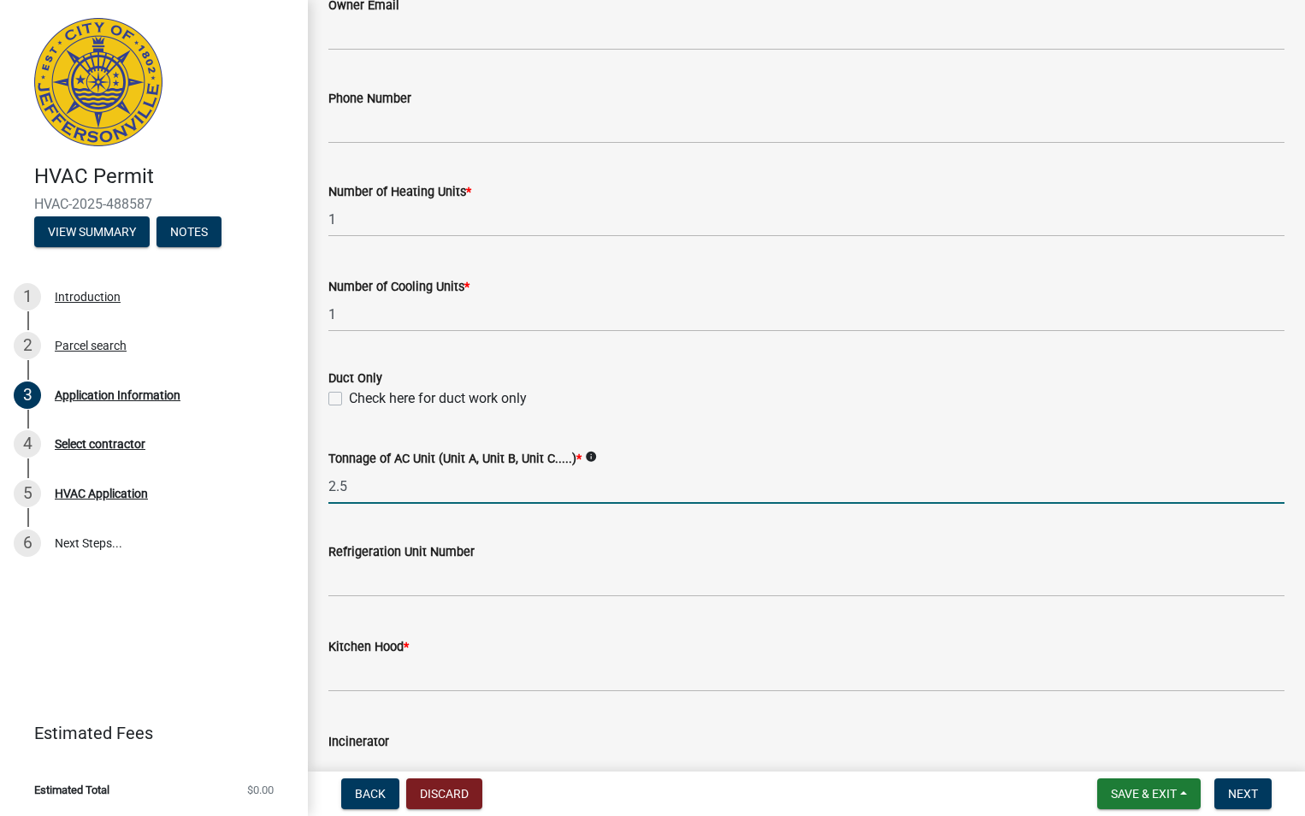
type input "2.5"
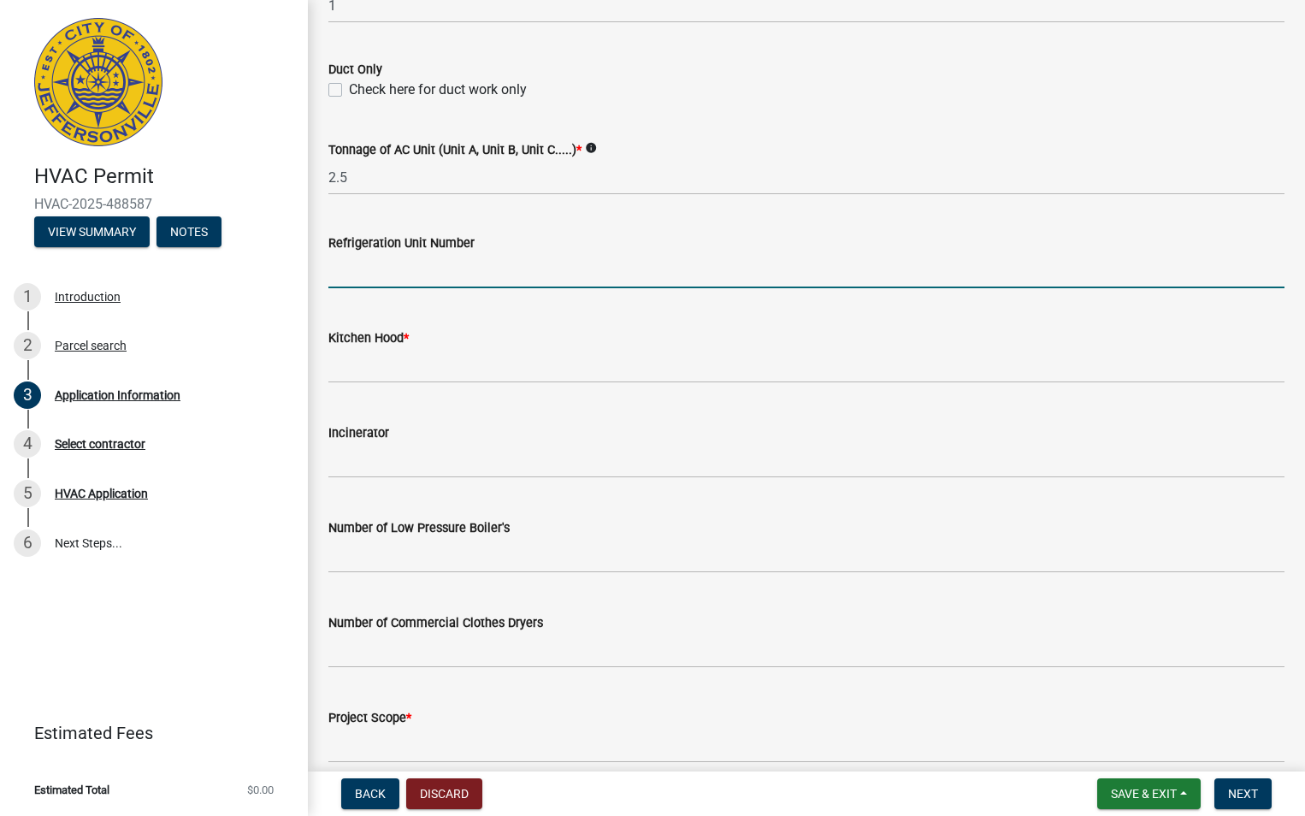
scroll to position [1069, 0]
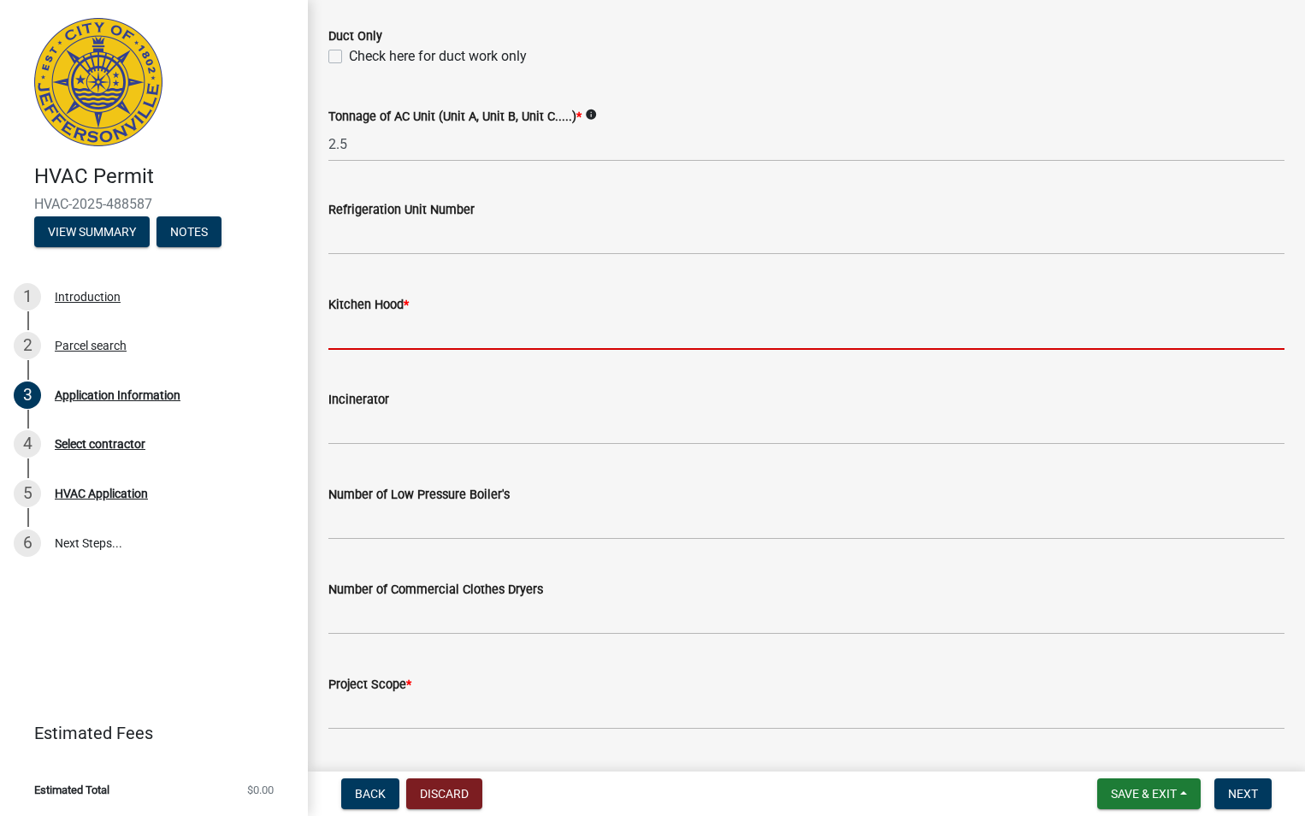
click at [427, 322] on input "text" at bounding box center [806, 332] width 956 height 35
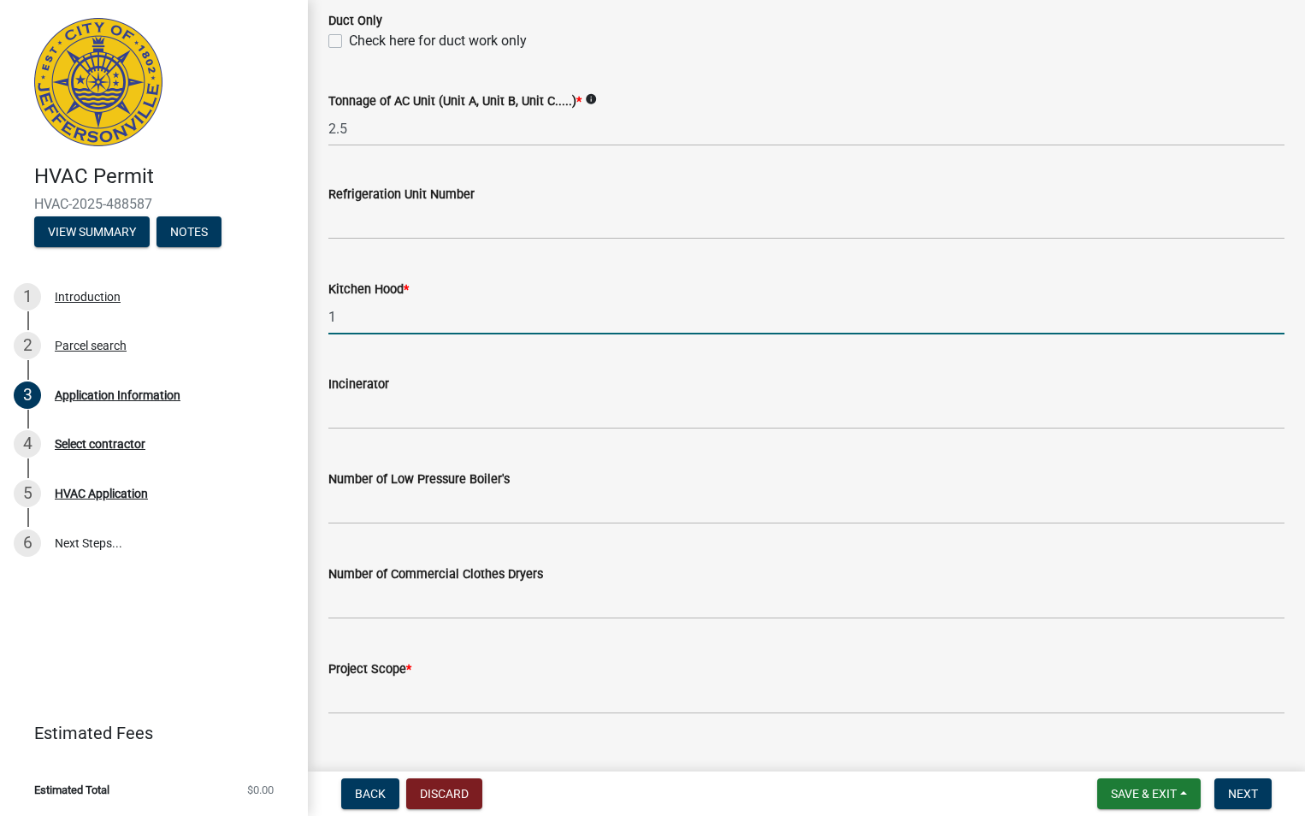
scroll to position [1114, 0]
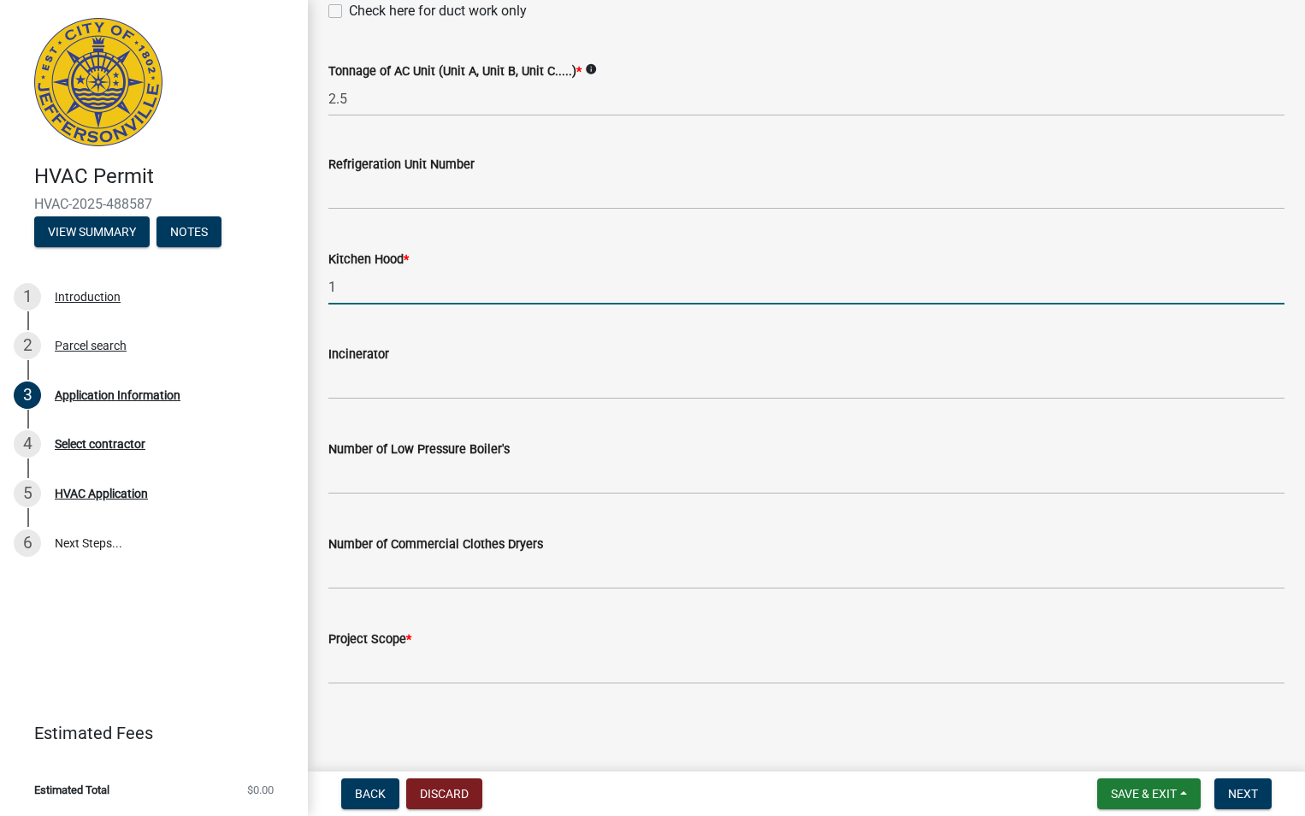
type input "1"
click at [481, 653] on input "Project Scope *" at bounding box center [806, 666] width 956 height 35
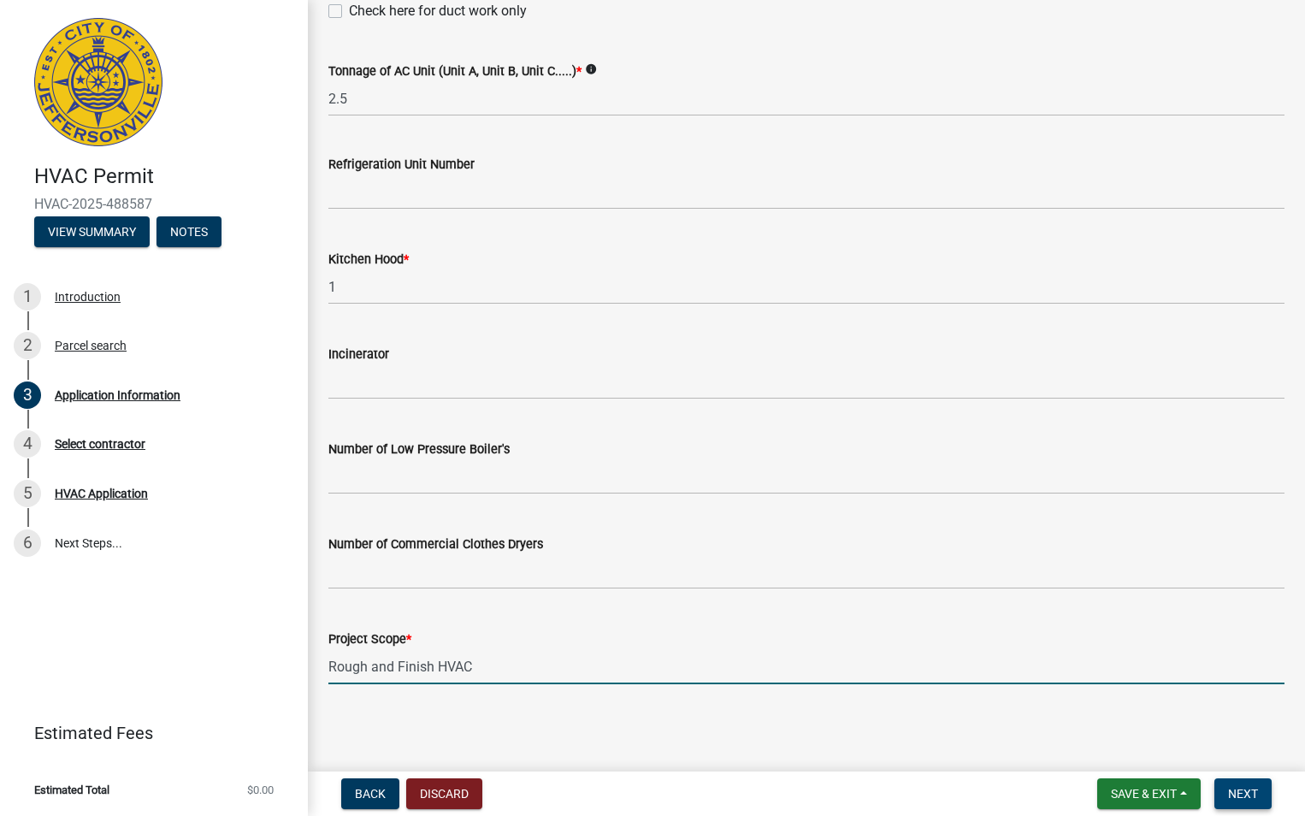
type input "Rough and Finish HVAC"
click at [1246, 793] on span "Next" at bounding box center [1243, 794] width 30 height 14
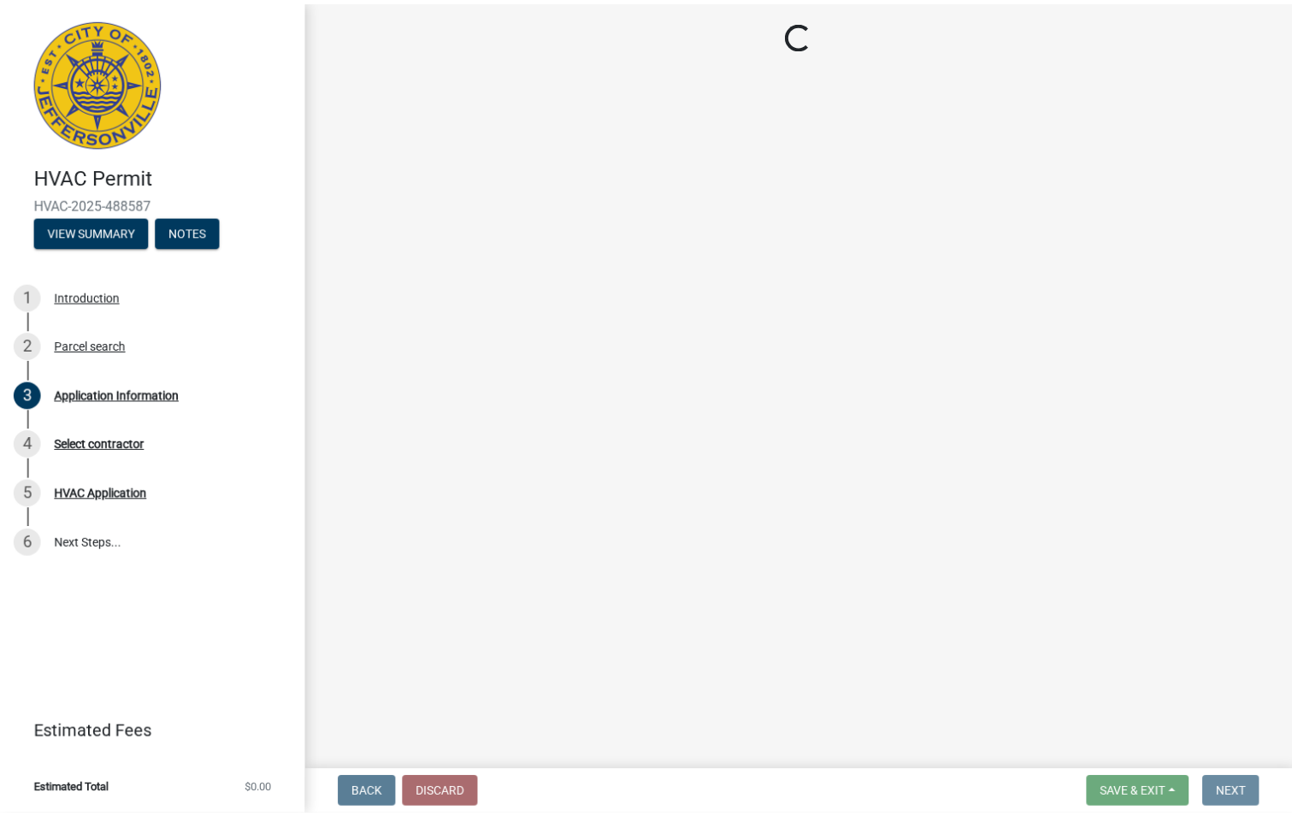
scroll to position [0, 0]
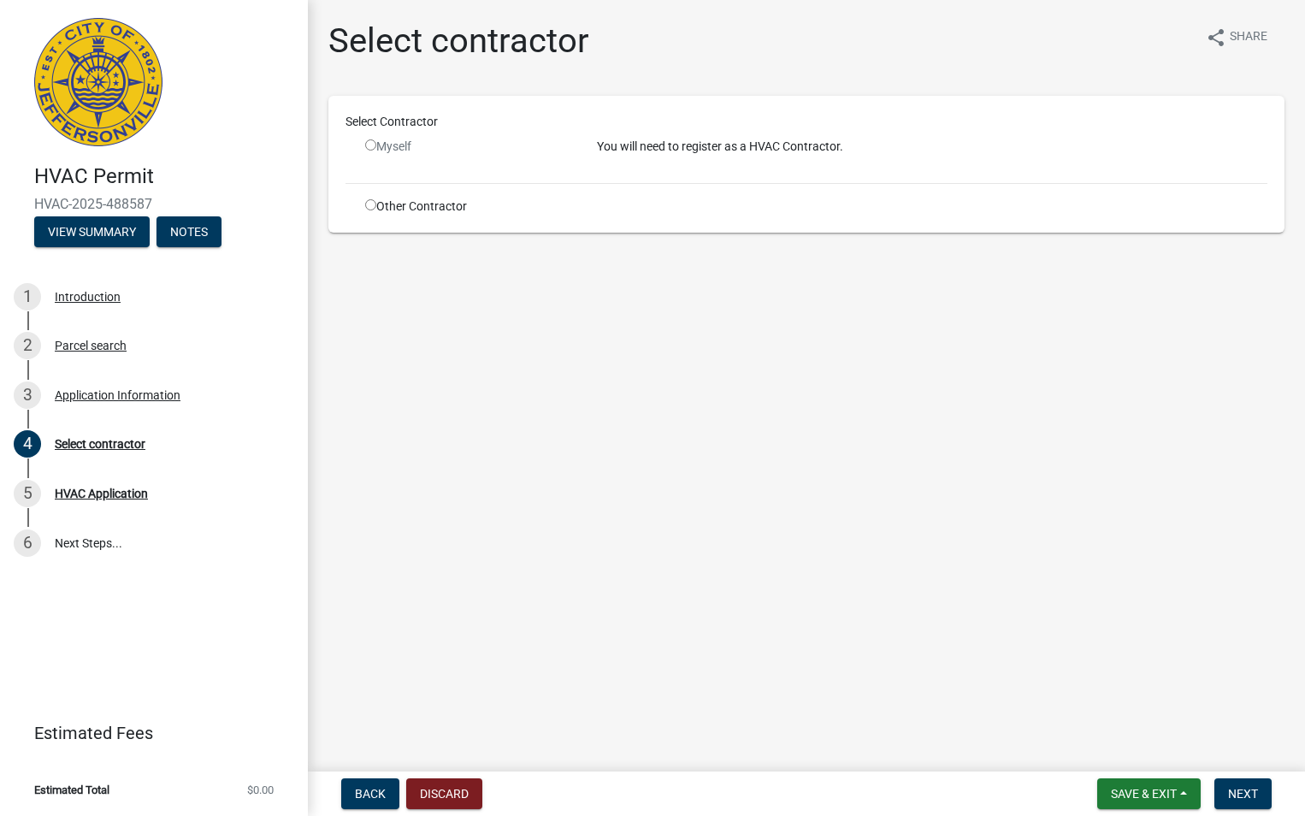
click at [369, 205] on input "radio" at bounding box center [370, 204] width 11 height 11
radio input "true"
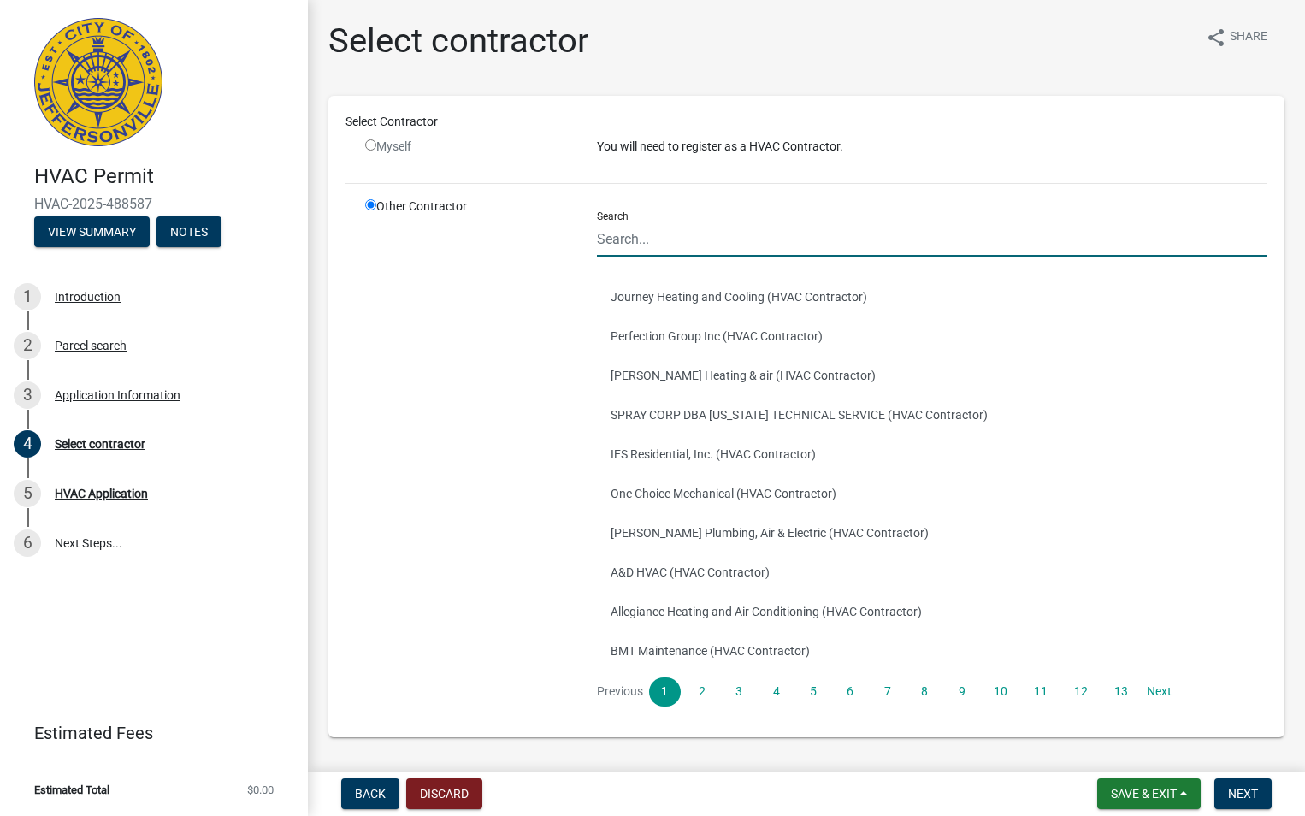
click at [609, 252] on input "Search" at bounding box center [932, 238] width 670 height 35
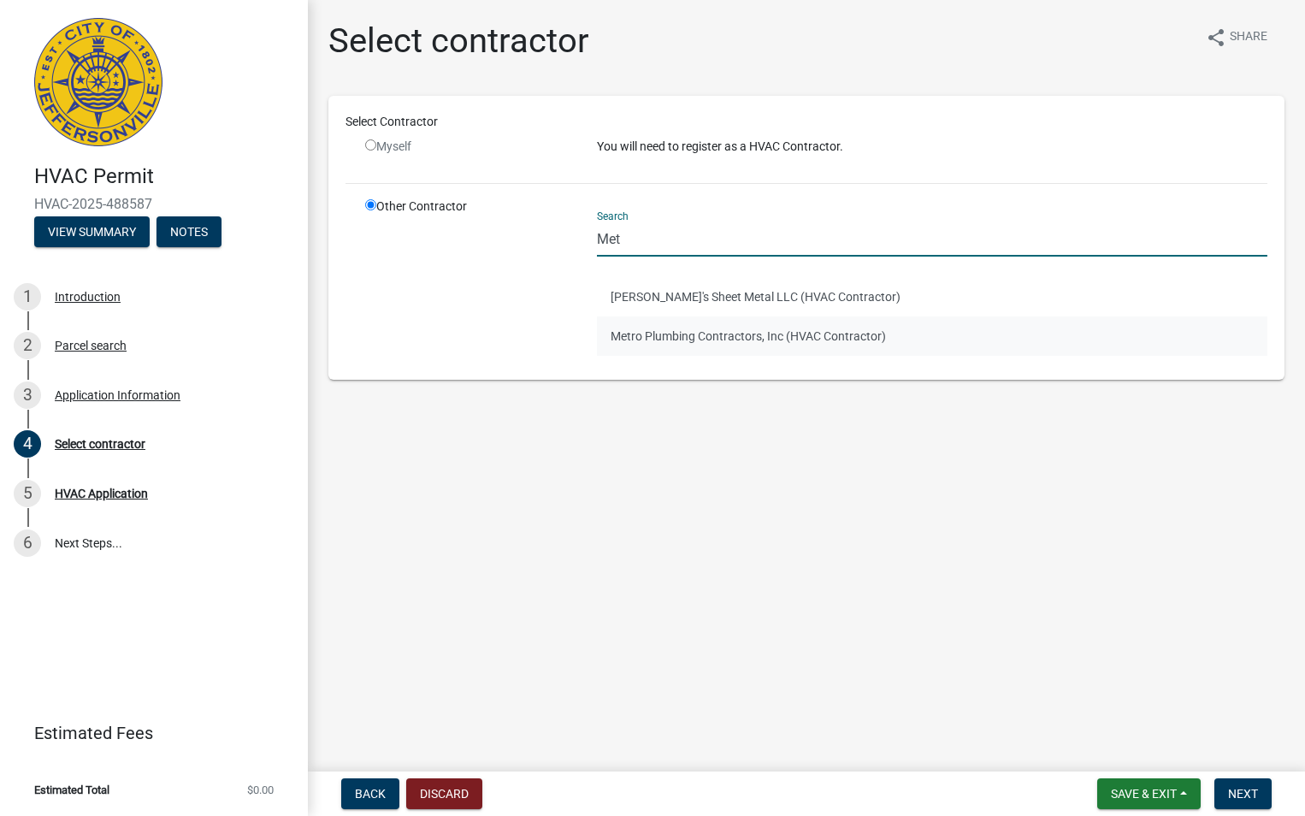
type input "Met"
click at [659, 328] on button "Metro Plumbing Contractors, Inc (HVAC Contractor)" at bounding box center [932, 335] width 670 height 39
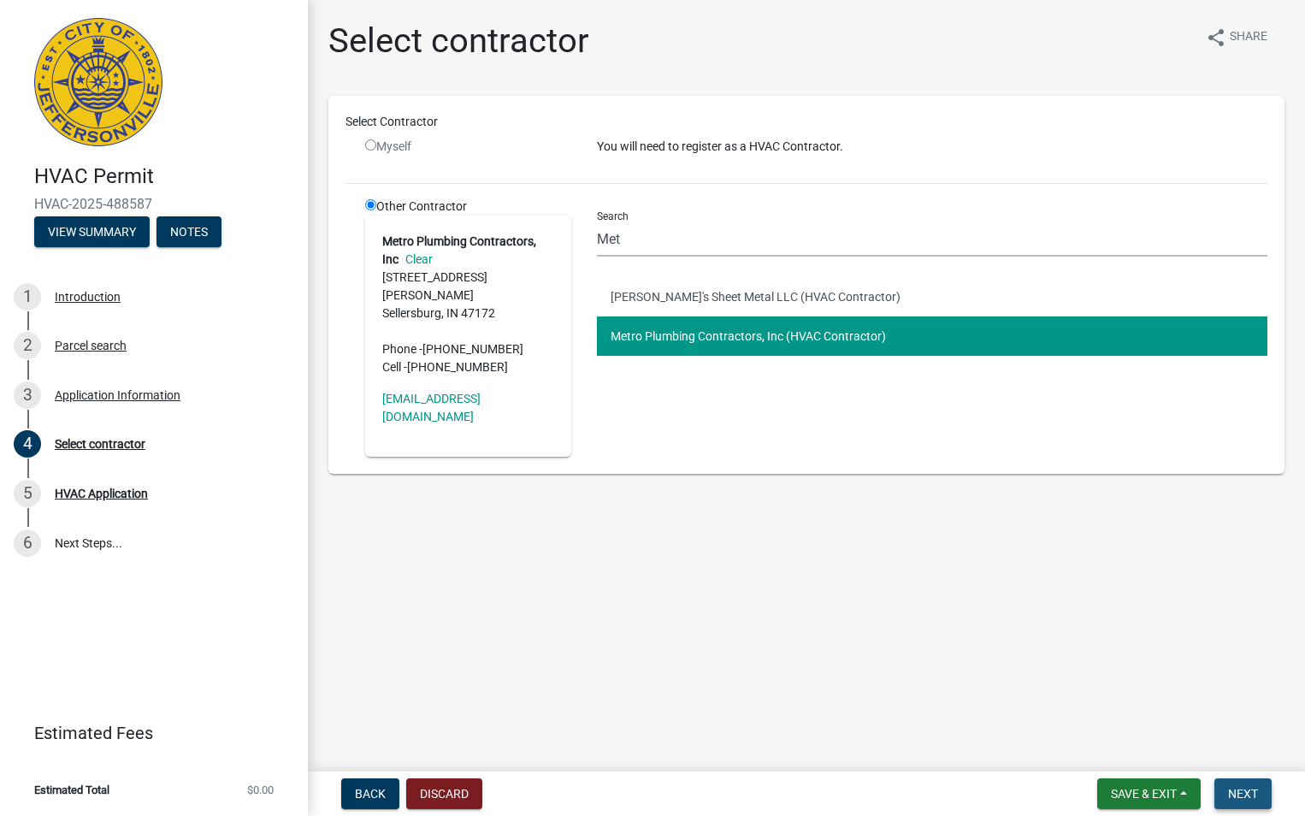
click at [1237, 799] on span "Next" at bounding box center [1243, 794] width 30 height 14
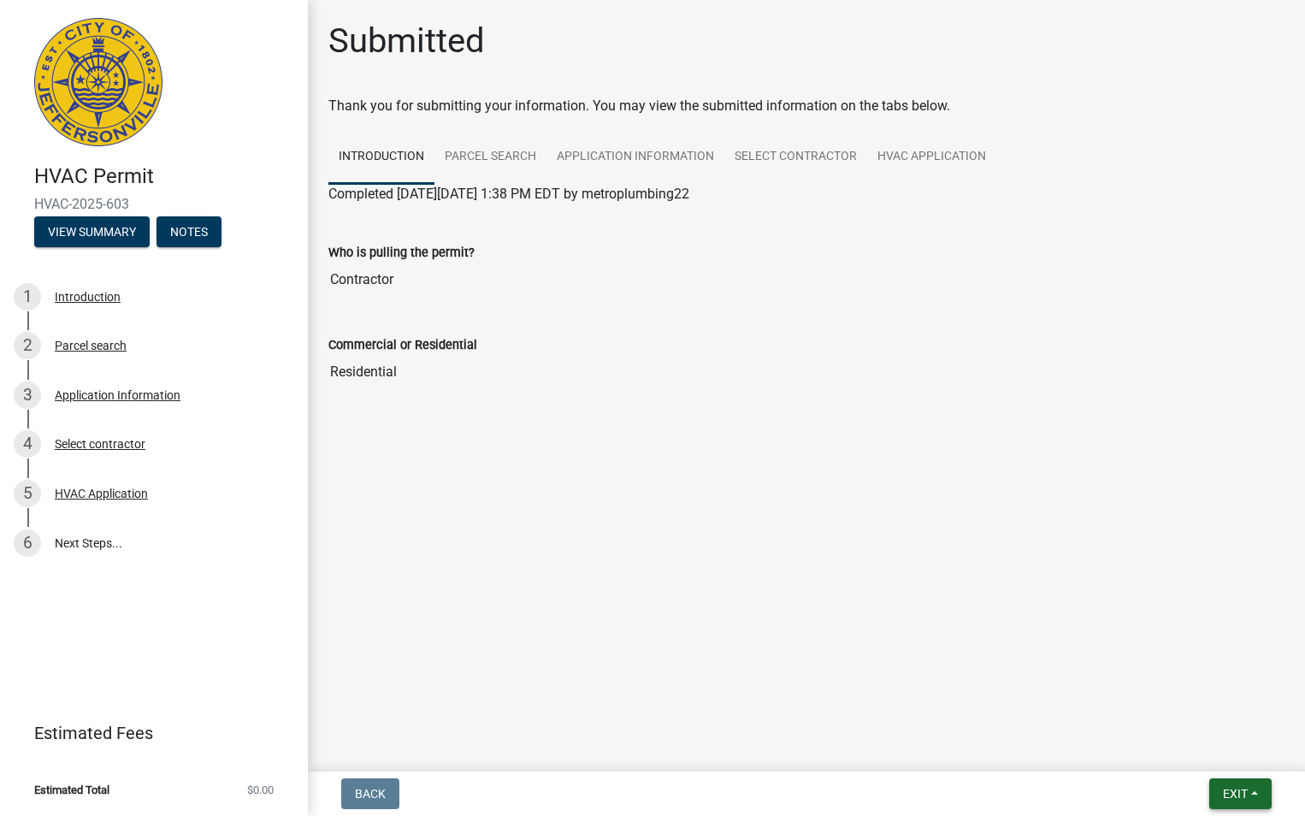
click at [1249, 787] on button "Exit" at bounding box center [1240, 793] width 62 height 31
click at [1220, 760] on button "Save & Exit" at bounding box center [1203, 749] width 137 height 41
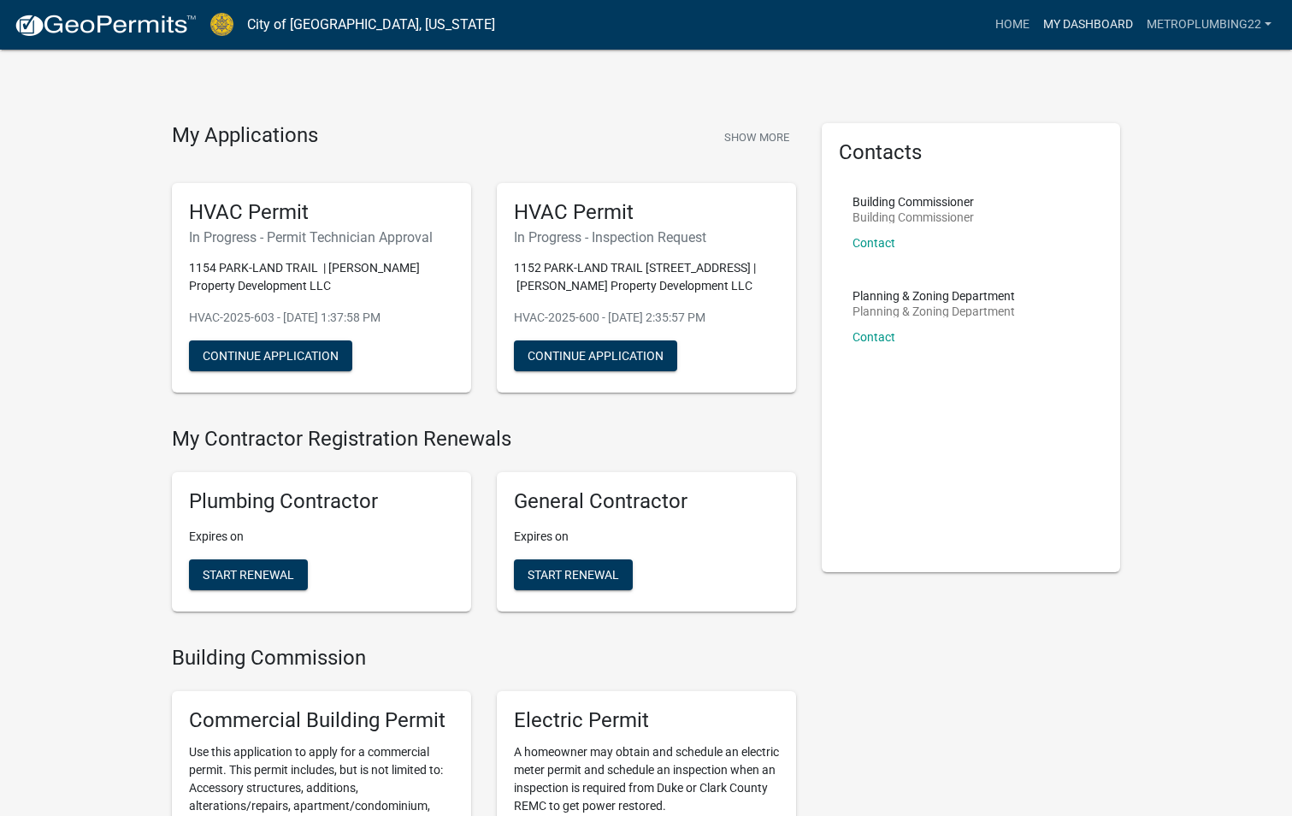
click at [1059, 20] on link "My Dashboard" at bounding box center [1087, 25] width 103 height 32
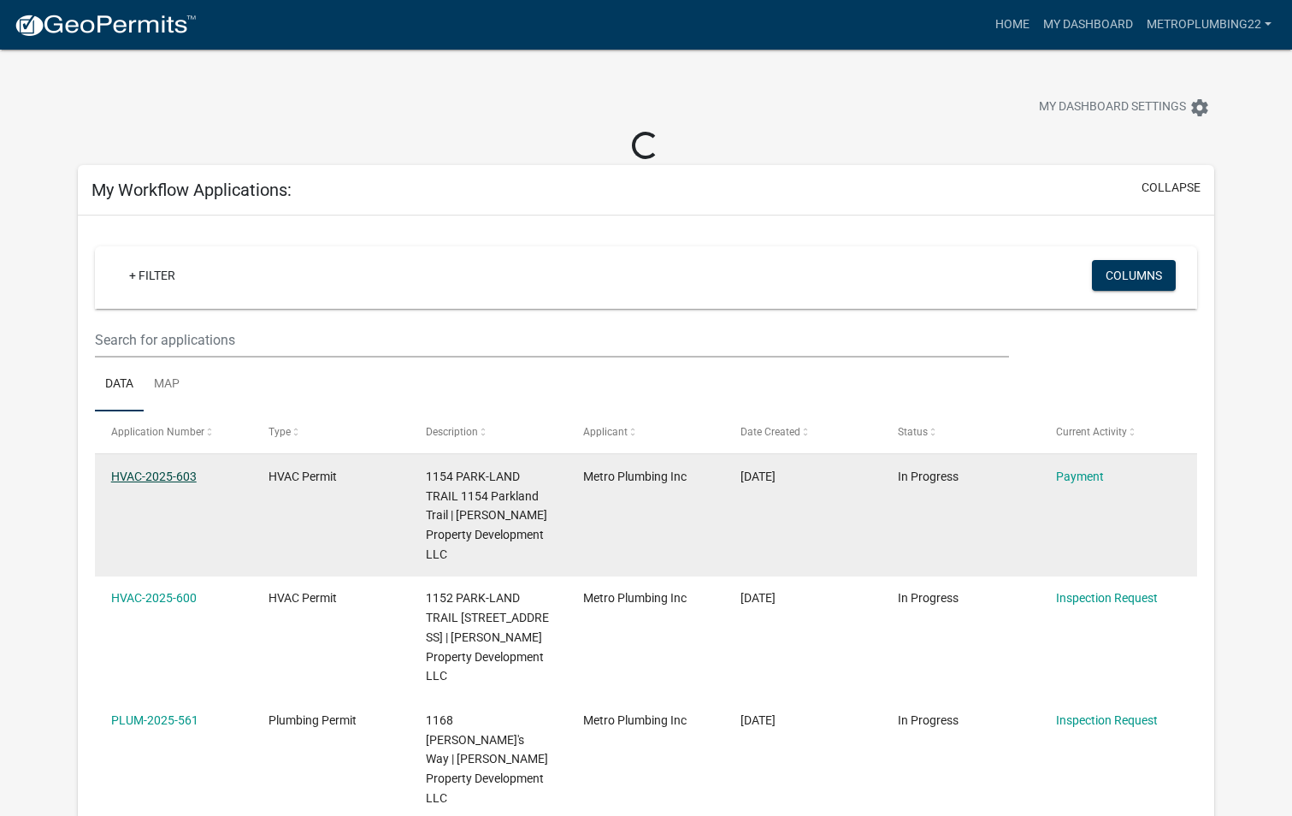
click at [181, 469] on link "HVAC-2025-603" at bounding box center [154, 476] width 86 height 14
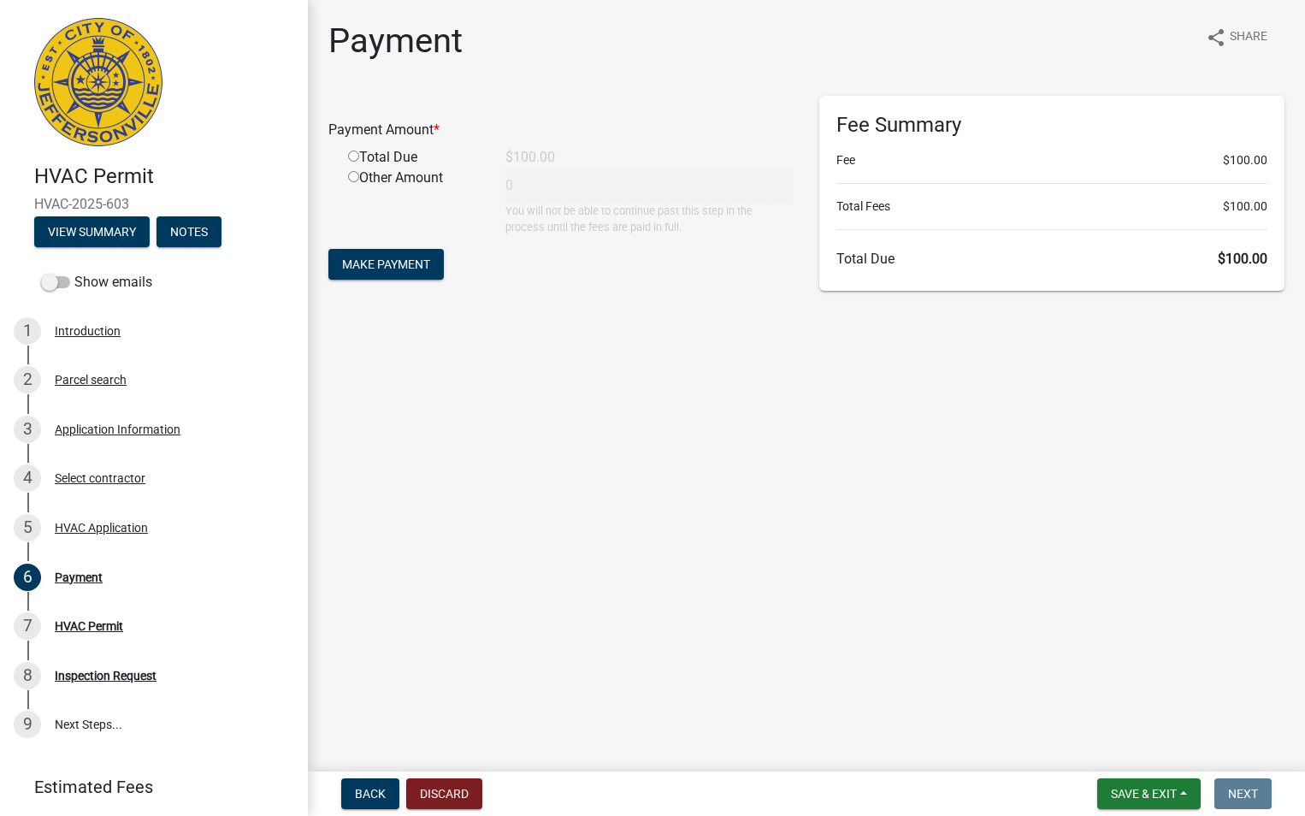
click at [352, 158] on input "radio" at bounding box center [353, 156] width 11 height 11
radio input "true"
type input "100"
click at [366, 262] on span "Make Payment" at bounding box center [386, 264] width 88 height 14
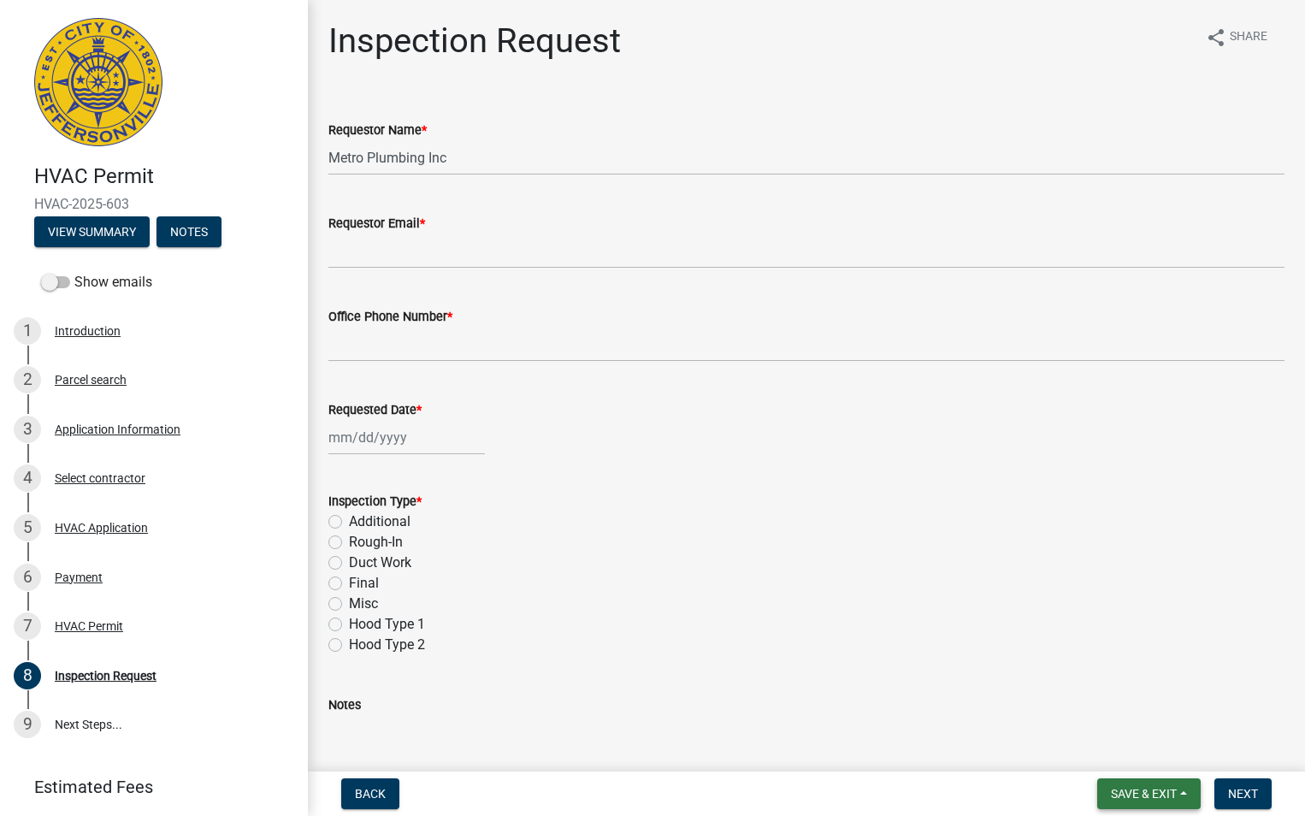
click at [1137, 800] on button "Save & Exit" at bounding box center [1148, 793] width 103 height 31
click at [1124, 745] on button "Save & Exit" at bounding box center [1132, 749] width 137 height 41
